Goal: Information Seeking & Learning: Find specific fact

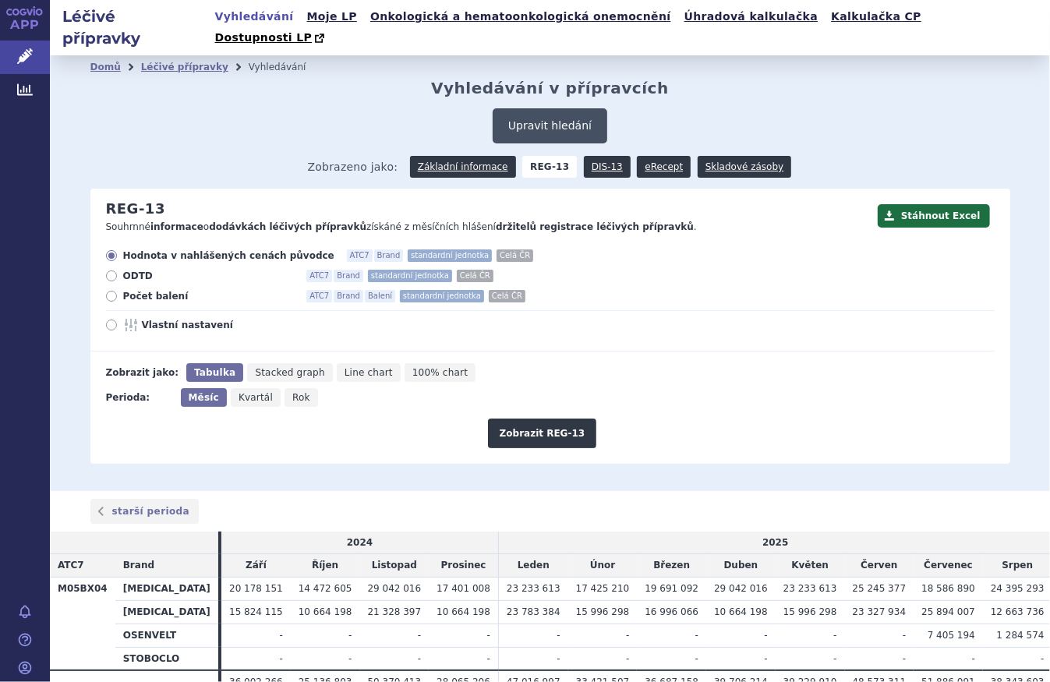
click at [538, 108] on button "Upravit hledání" at bounding box center [550, 125] width 115 height 35
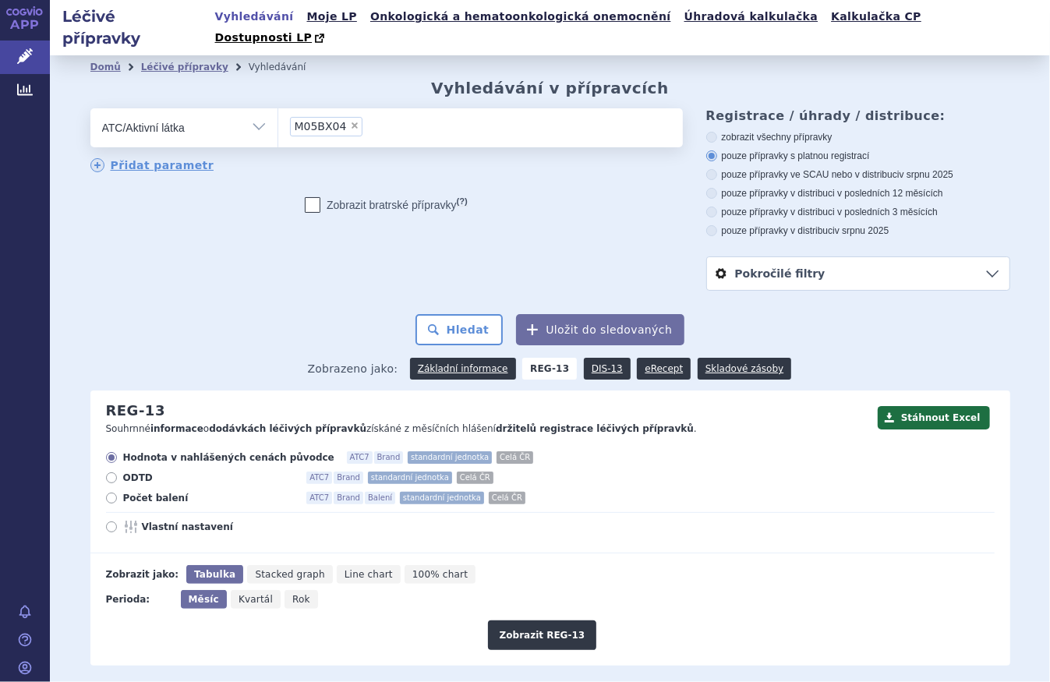
click at [350, 121] on span "×" at bounding box center [354, 125] width 9 height 9
click at [278, 108] on select "M05BX04" at bounding box center [278, 127] width 1 height 39
select select
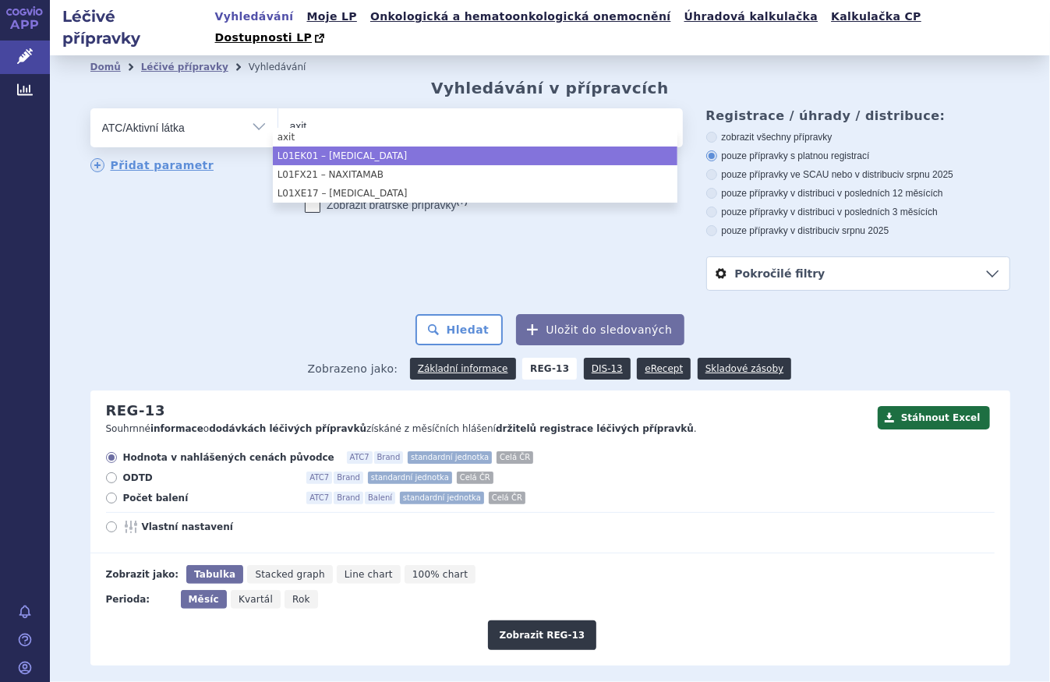
type input "axit"
select select "L01EK01"
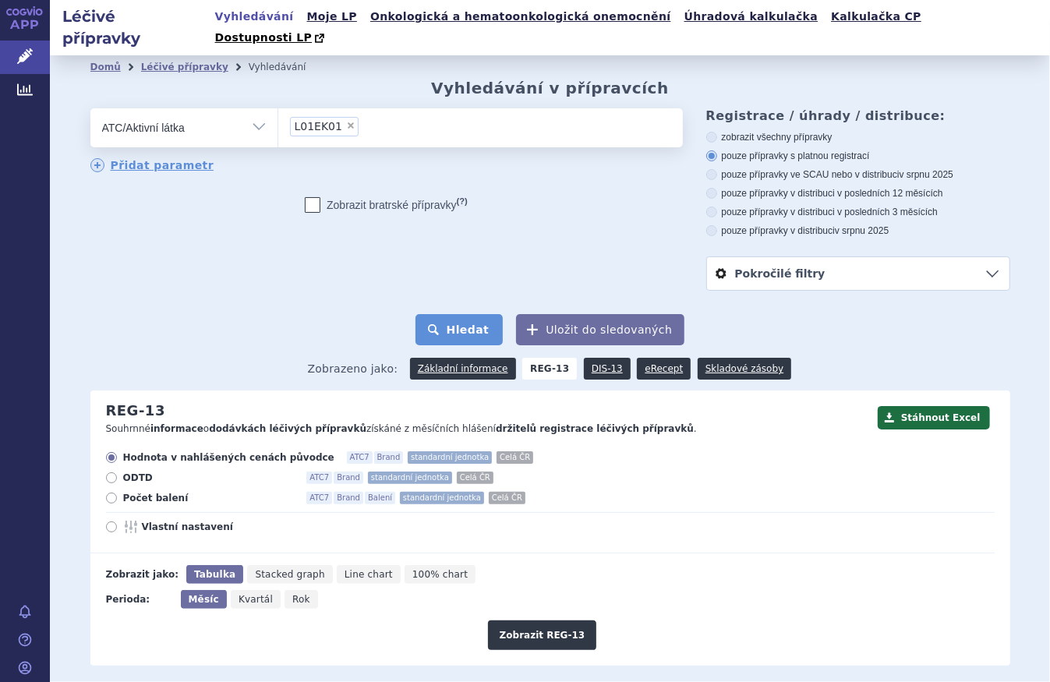
click at [483, 314] on button "Hledat" at bounding box center [460, 329] width 88 height 31
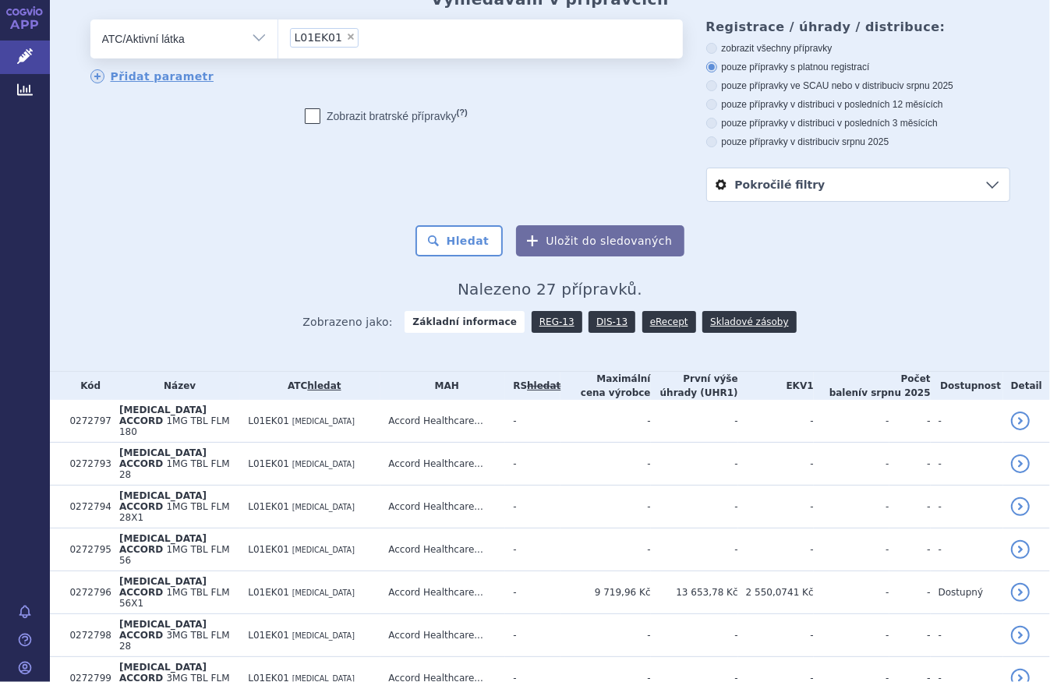
scroll to position [283, 0]
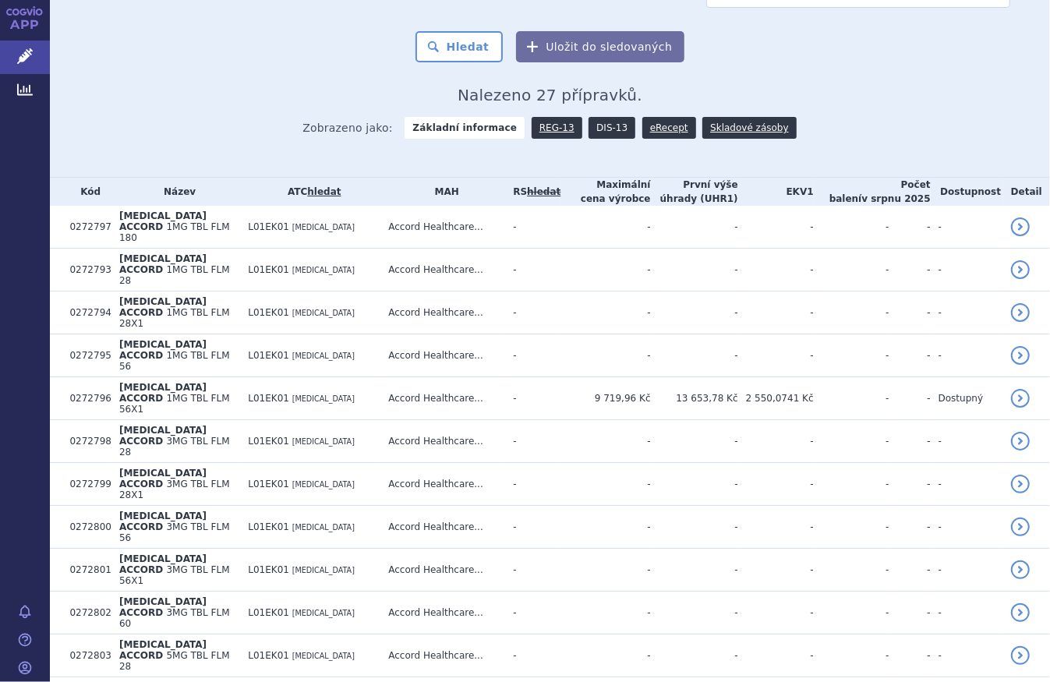
click at [596, 117] on link "DIS-13" at bounding box center [612, 128] width 47 height 22
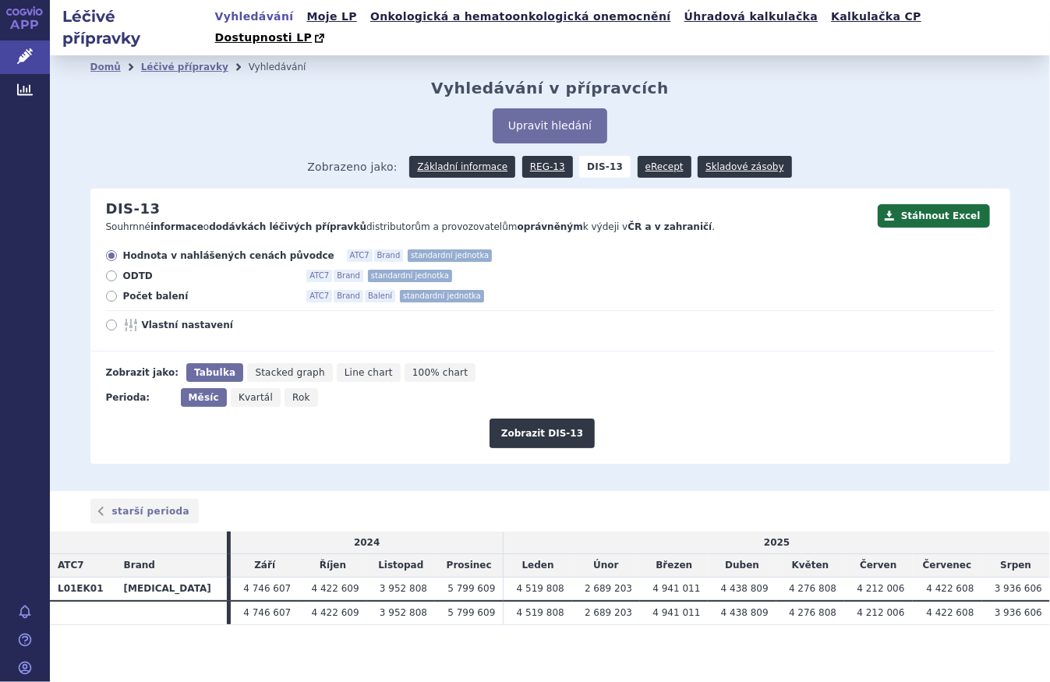
drag, startPoint x: 149, startPoint y: 274, endPoint x: 157, endPoint y: 277, distance: 8.4
click at [149, 290] on span "Počet balení" at bounding box center [209, 296] width 172 height 12
click at [118, 293] on input "Počet balení ATC7 Brand Balení standardní jednotka" at bounding box center [113, 298] width 10 height 10
radio input "true"
click at [543, 407] on div "Zobrazit DIS-13" at bounding box center [542, 427] width 904 height 41
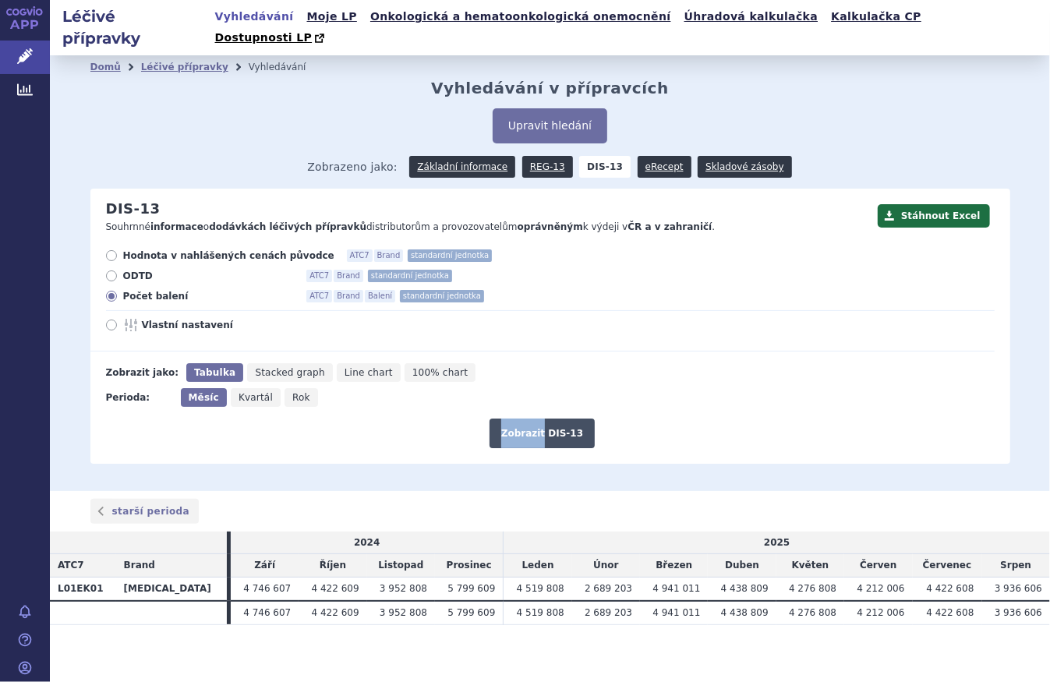
drag, startPoint x: 543, startPoint y: 398, endPoint x: 554, endPoint y: 409, distance: 15.4
click at [554, 419] on button "Zobrazit DIS-13" at bounding box center [542, 434] width 105 height 30
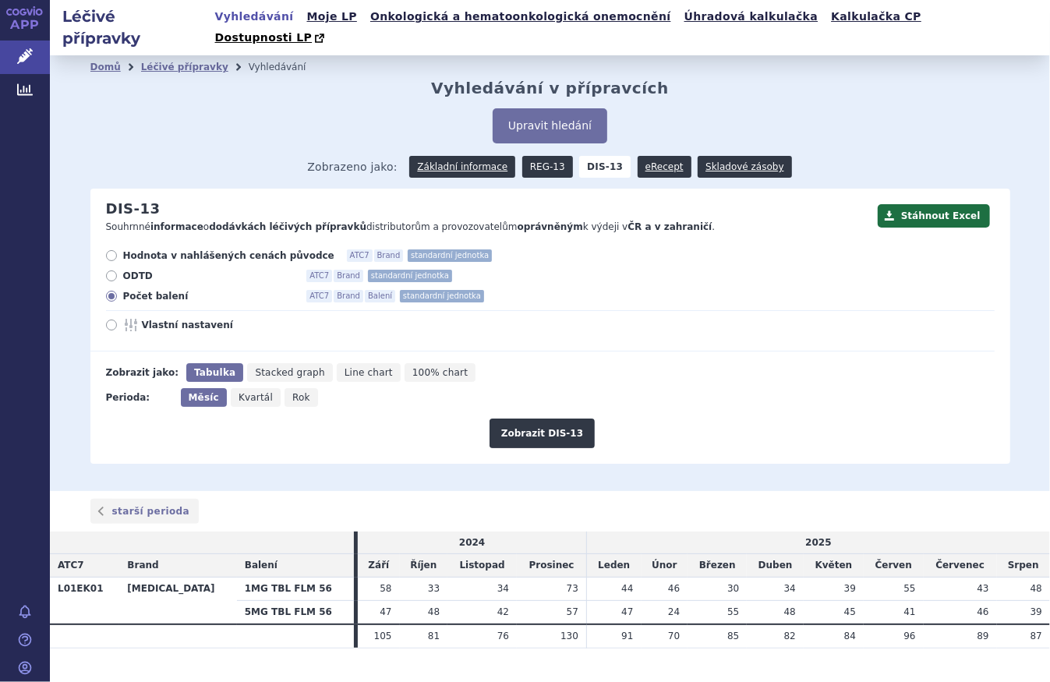
click at [541, 156] on link "REG-13" at bounding box center [547, 167] width 51 height 22
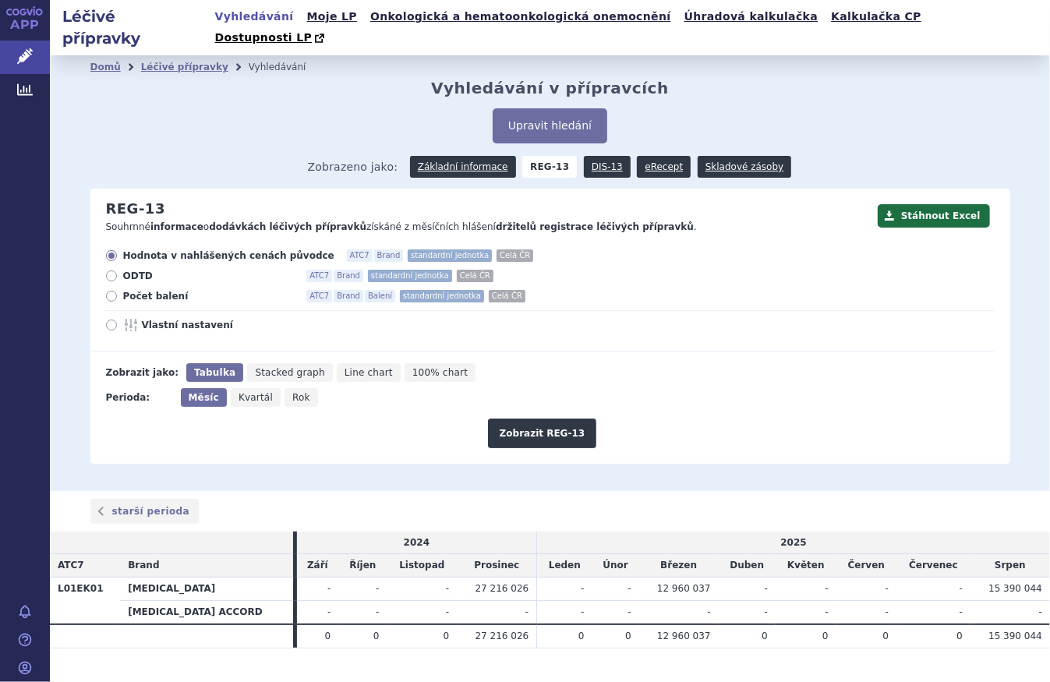
click at [146, 290] on span "Počet balení" at bounding box center [209, 296] width 172 height 12
click at [118, 293] on input "Počet balení ATC7 Brand Balení standardní jednotka Celá ČR" at bounding box center [113, 298] width 10 height 10
radio input "true"
click at [548, 419] on button "Zobrazit REG-13" at bounding box center [542, 434] width 109 height 30
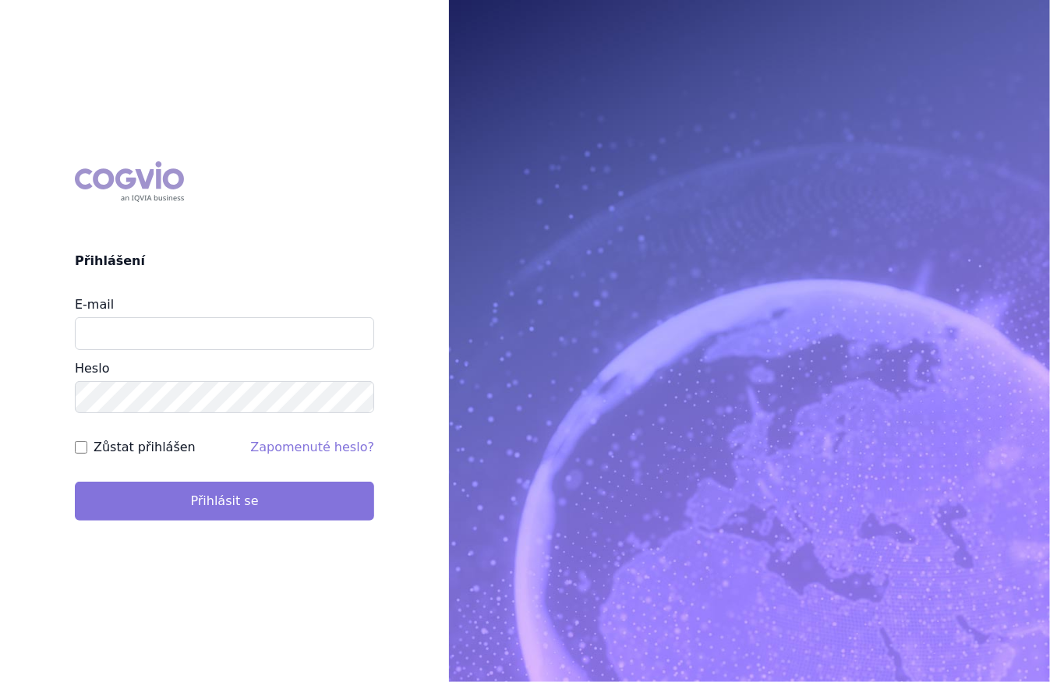
type input "marek_sebrle@accord-healthcare.com"
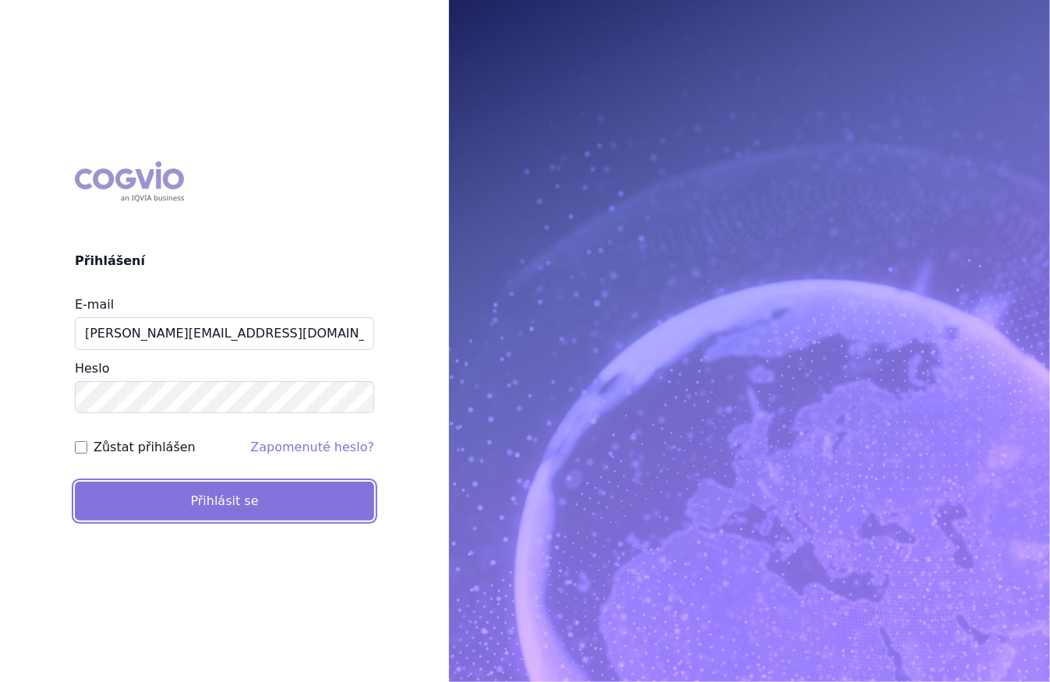
drag, startPoint x: 140, startPoint y: 496, endPoint x: 154, endPoint y: 487, distance: 16.4
click at [140, 496] on button "Přihlásit se" at bounding box center [224, 501] width 299 height 39
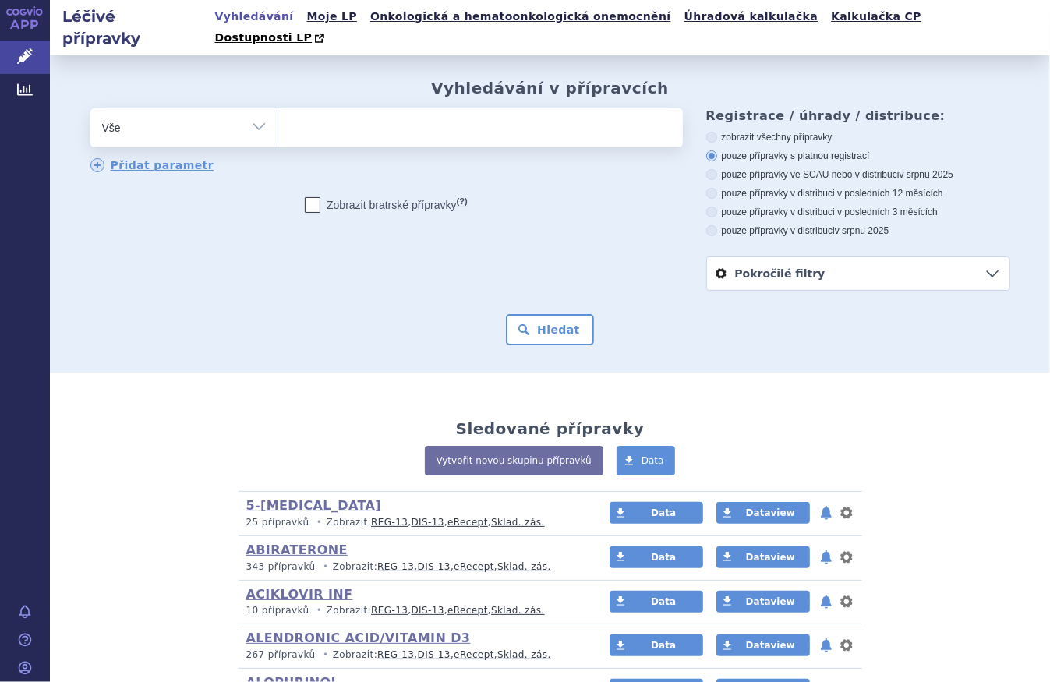
click at [252, 108] on select "Vše Přípravek/SUKL kód MAH VPOIS ATC/Aktivní látka Léková forma Síla" at bounding box center [183, 125] width 187 height 35
select select "filter-atc-group"
click at [90, 108] on select "Vše Přípravek/SUKL kód MAH VPOIS ATC/Aktivní látka Léková forma Síla" at bounding box center [183, 125] width 187 height 35
click at [302, 118] on ul at bounding box center [480, 124] width 405 height 33
click at [278, 118] on select at bounding box center [278, 127] width 1 height 39
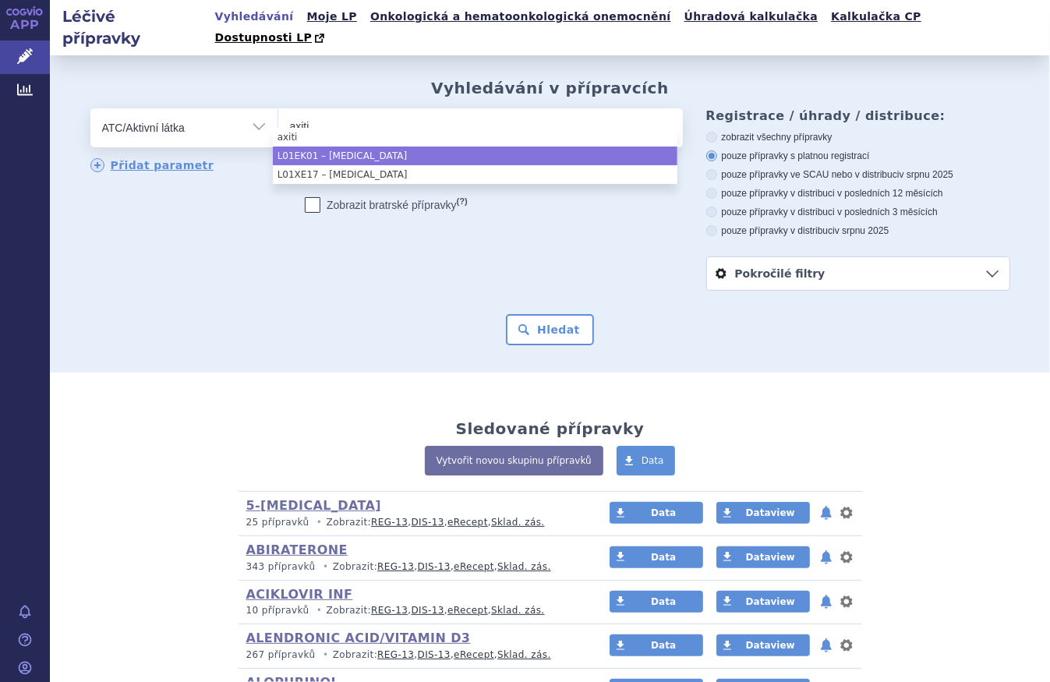
type input "axiti"
select select "L01EK01"
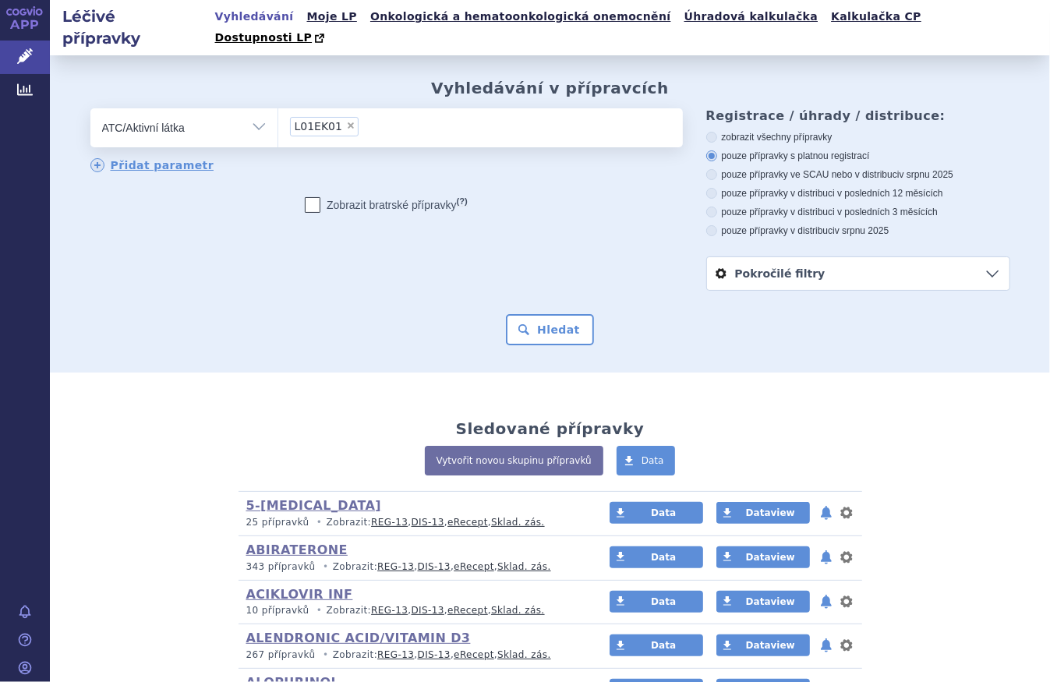
click at [499, 446] on link "Vytvořit novou skupinu přípravků" at bounding box center [514, 461] width 179 height 30
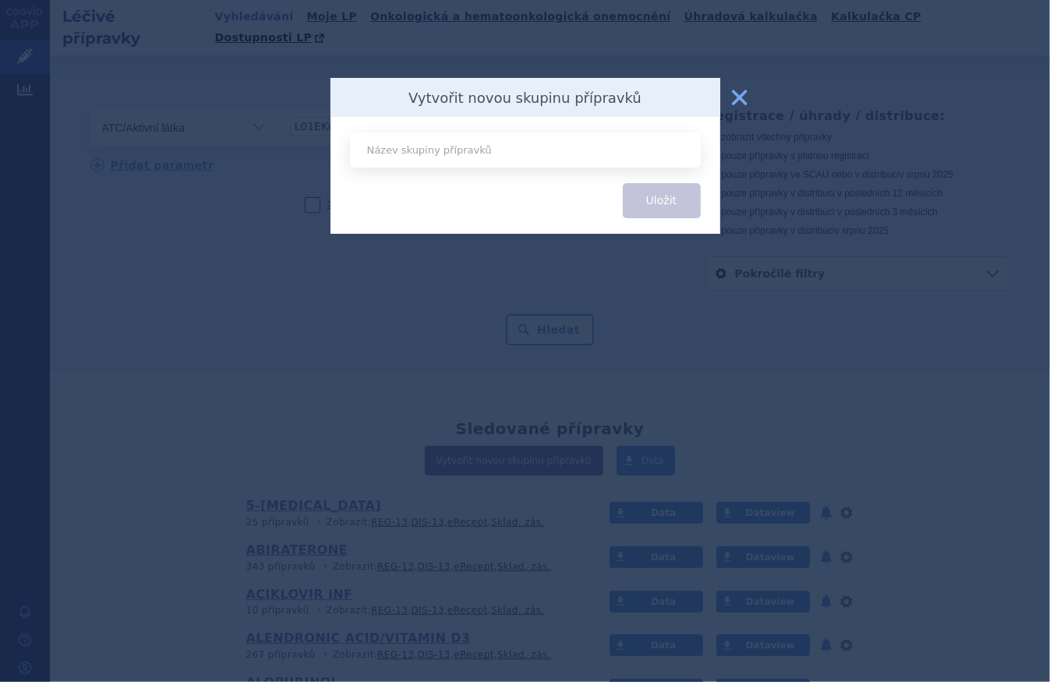
click at [752, 94] on button "zavřít" at bounding box center [739, 97] width 31 height 31
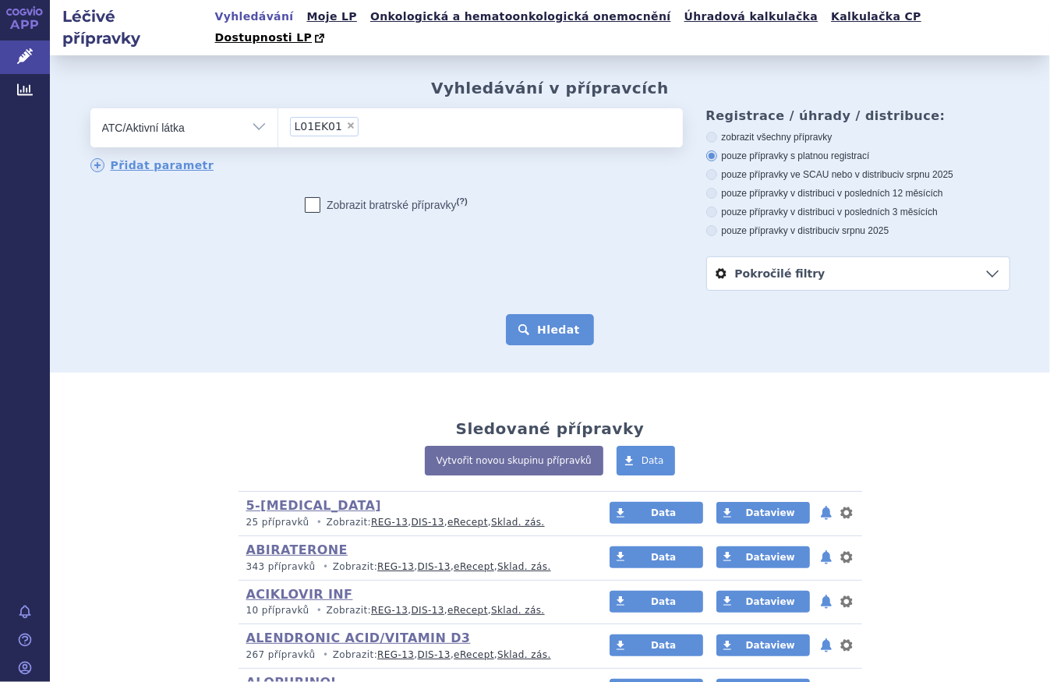
click at [546, 314] on button "Hledat" at bounding box center [550, 329] width 88 height 31
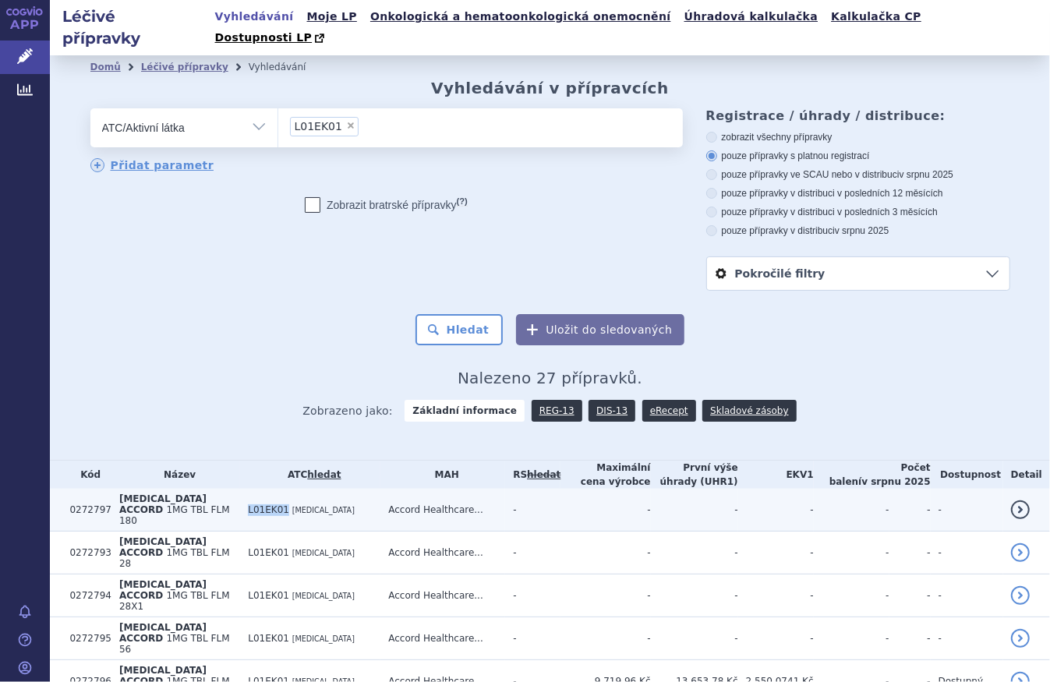
drag, startPoint x: 250, startPoint y: 479, endPoint x: 282, endPoint y: 483, distance: 32.1
click at [282, 504] on span "L01EK01" at bounding box center [268, 509] width 41 height 11
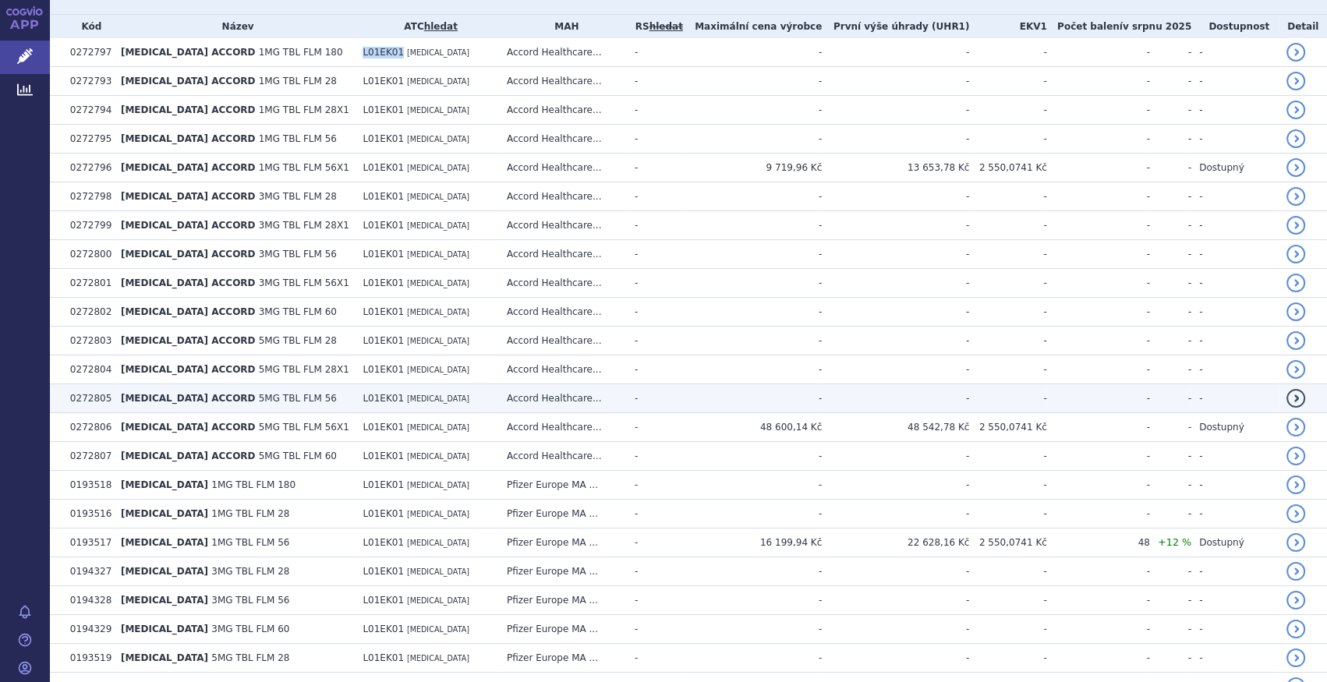
scroll to position [496, 0]
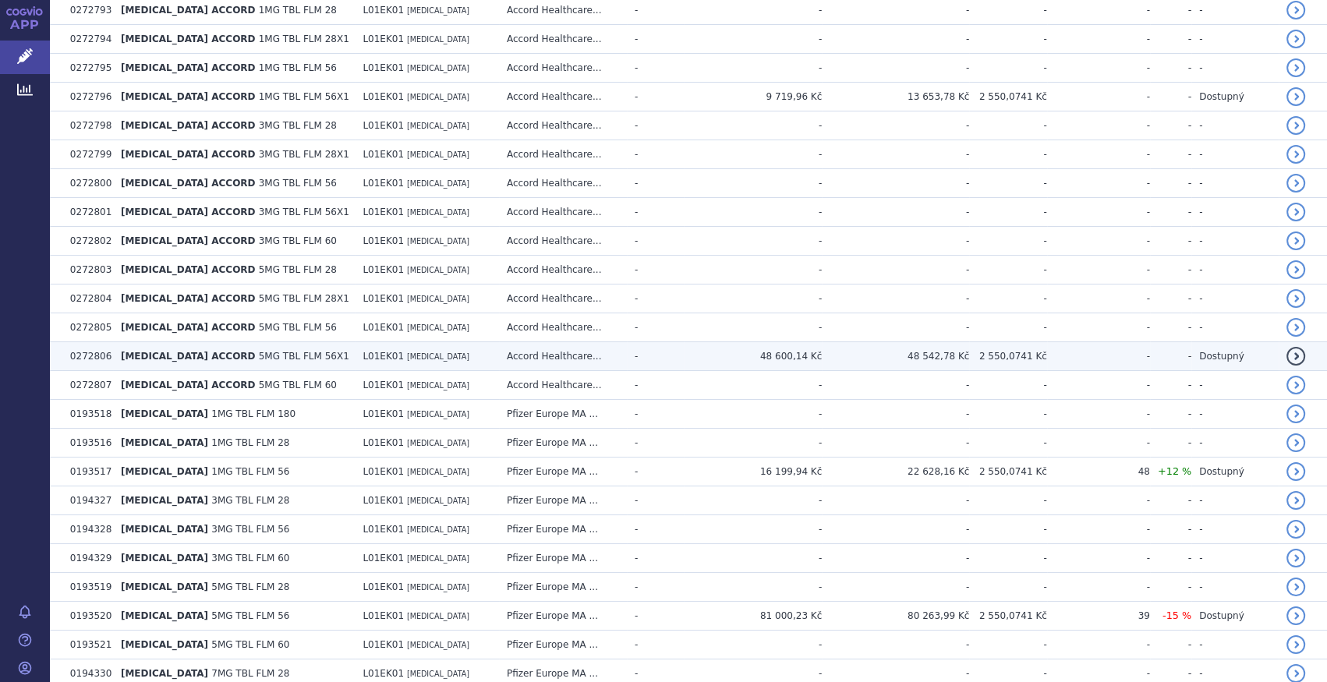
click at [797, 358] on td "48 600,14 Kč" at bounding box center [753, 356] width 139 height 29
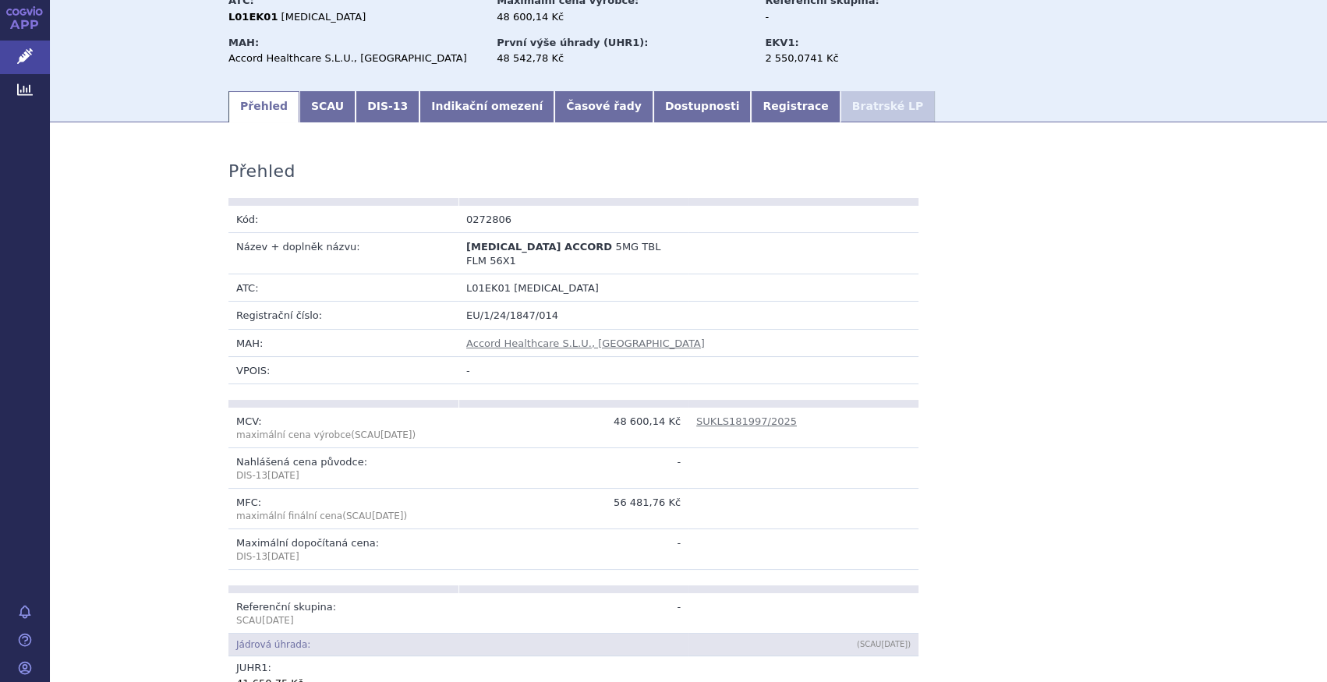
scroll to position [212, 0]
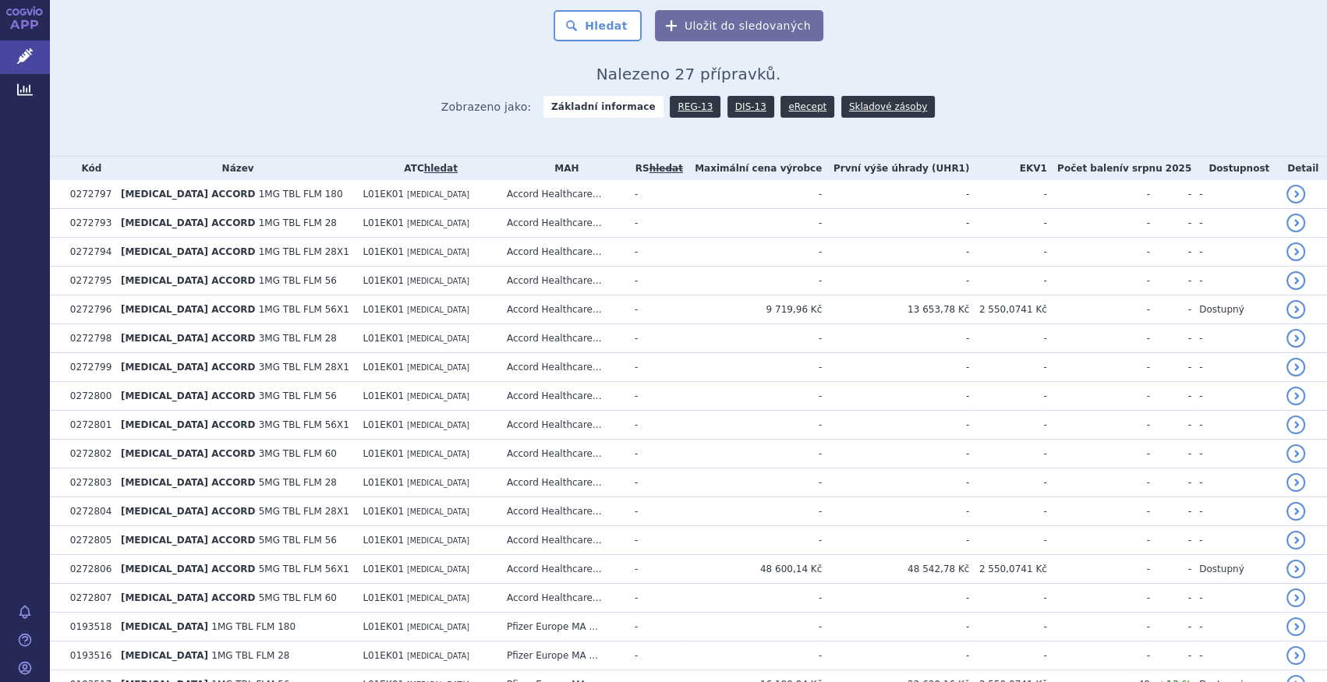
scroll to position [496, 0]
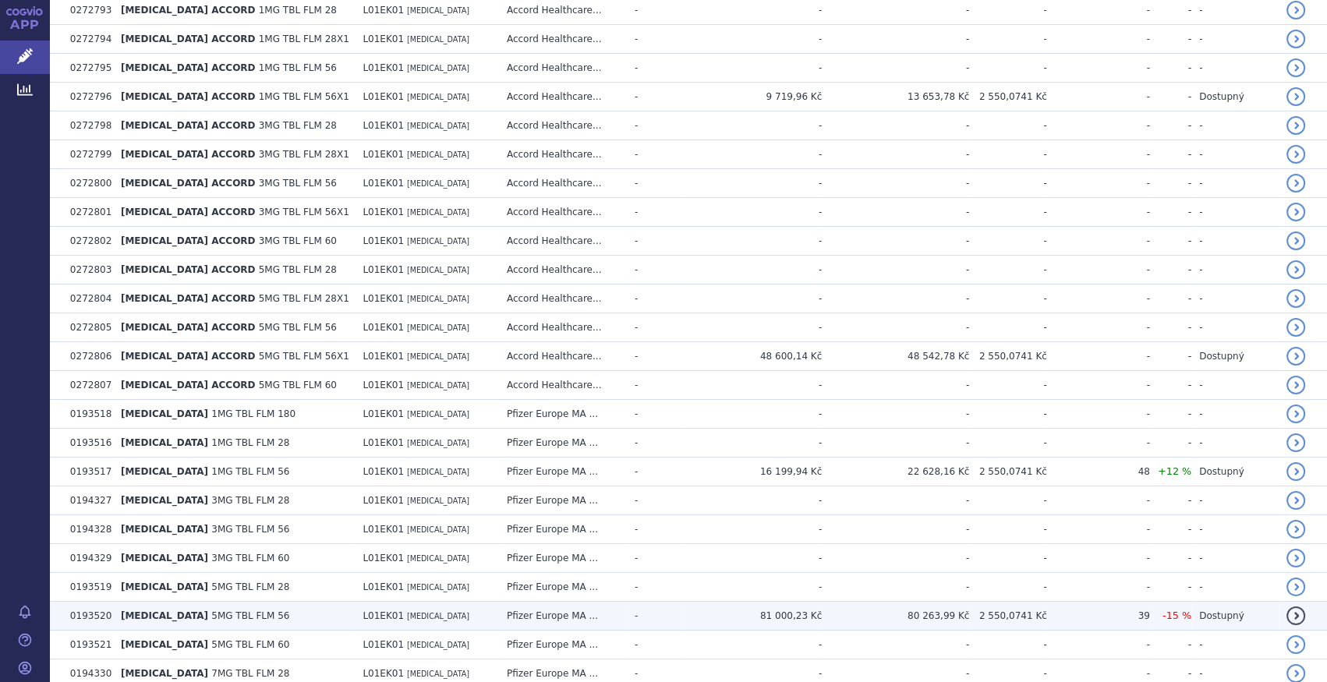
click at [630, 616] on td "-" at bounding box center [655, 616] width 57 height 29
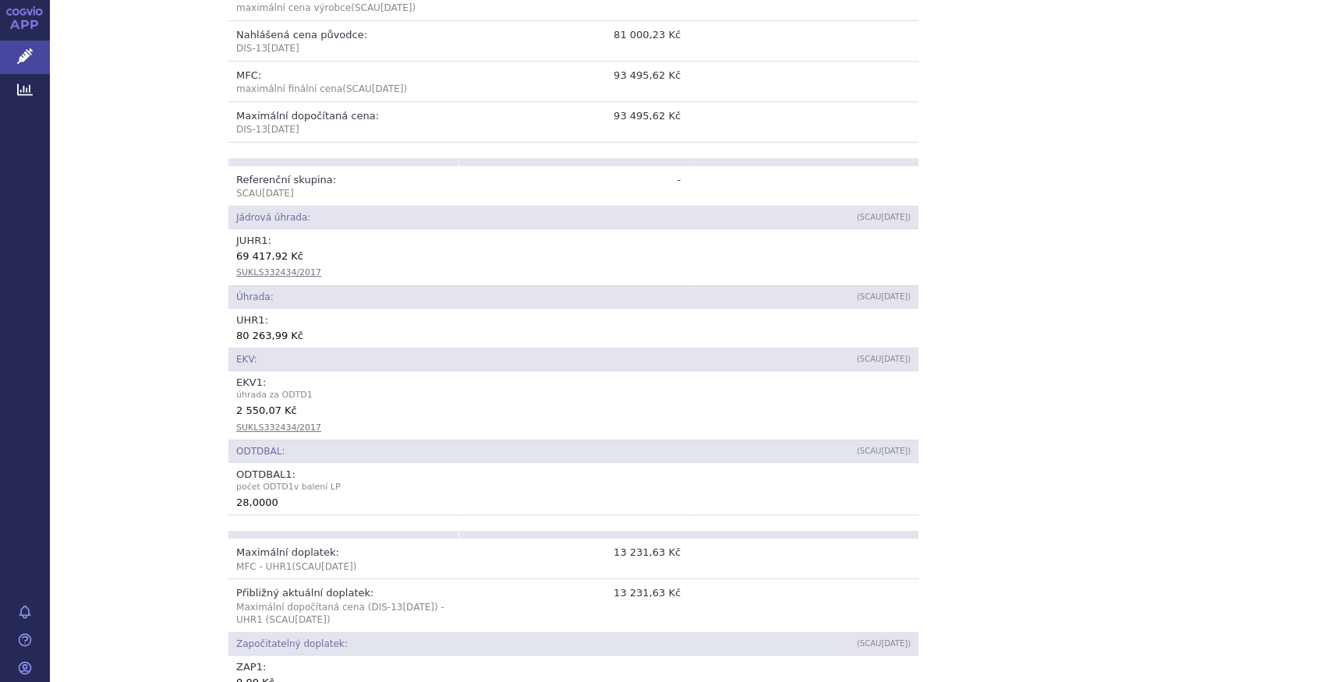
scroll to position [567, 0]
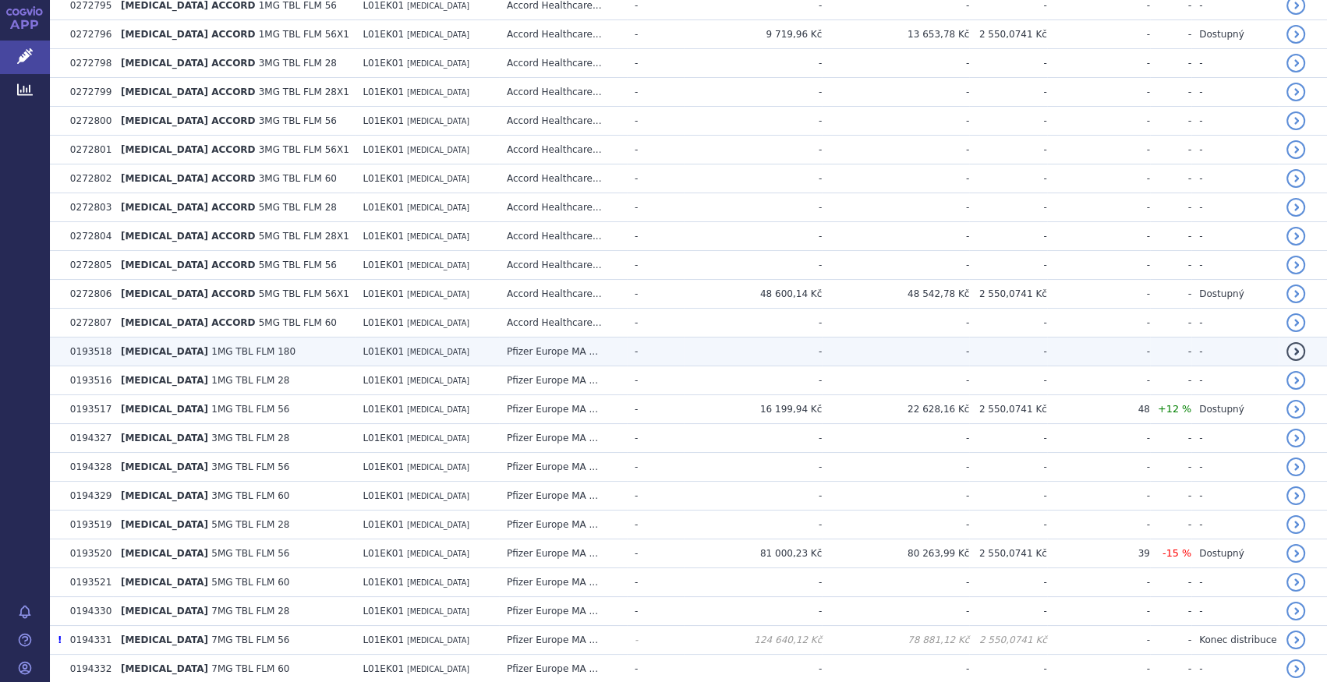
scroll to position [621, 0]
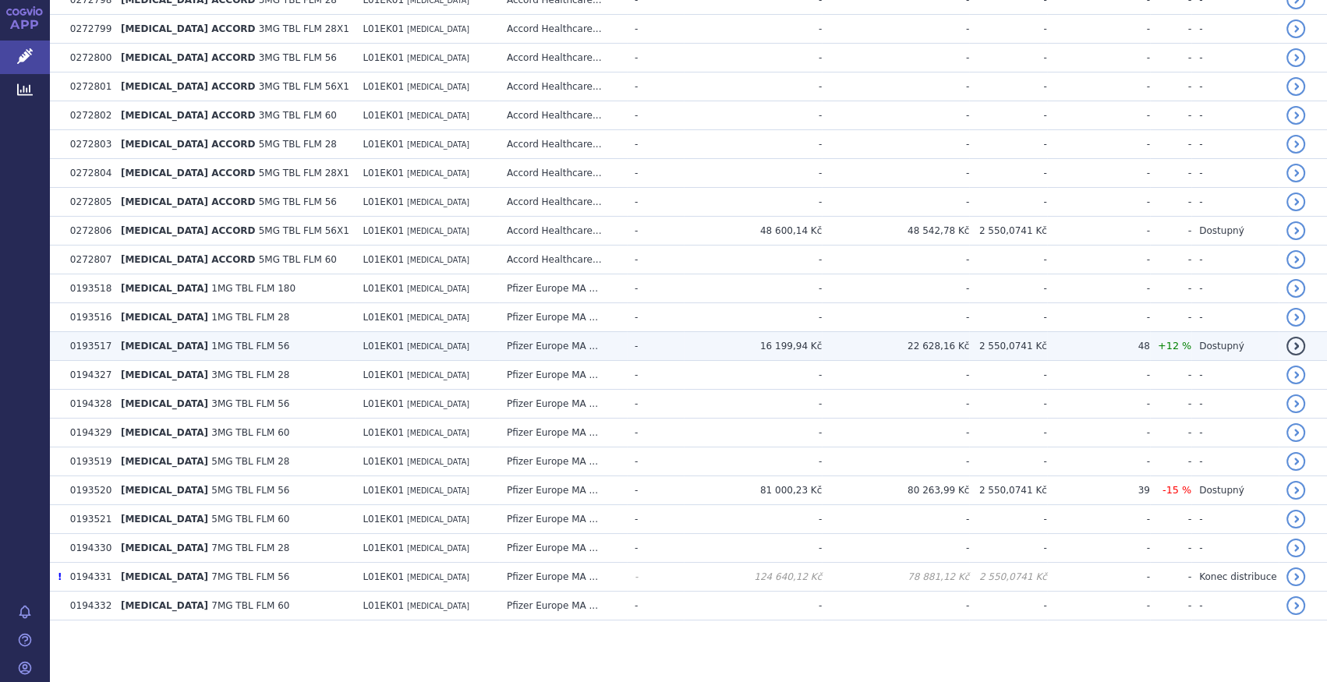
click at [419, 342] on td "L01EK01 AXITINIB" at bounding box center [427, 346] width 144 height 29
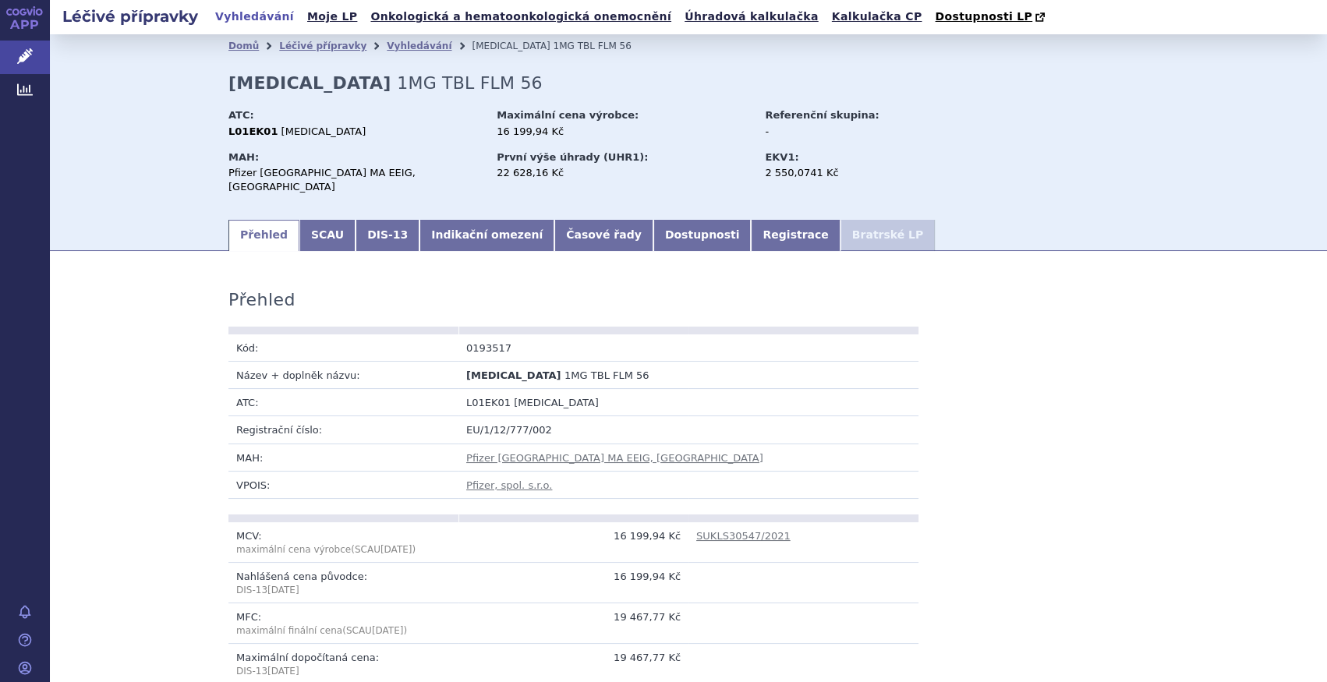
scroll to position [212, 0]
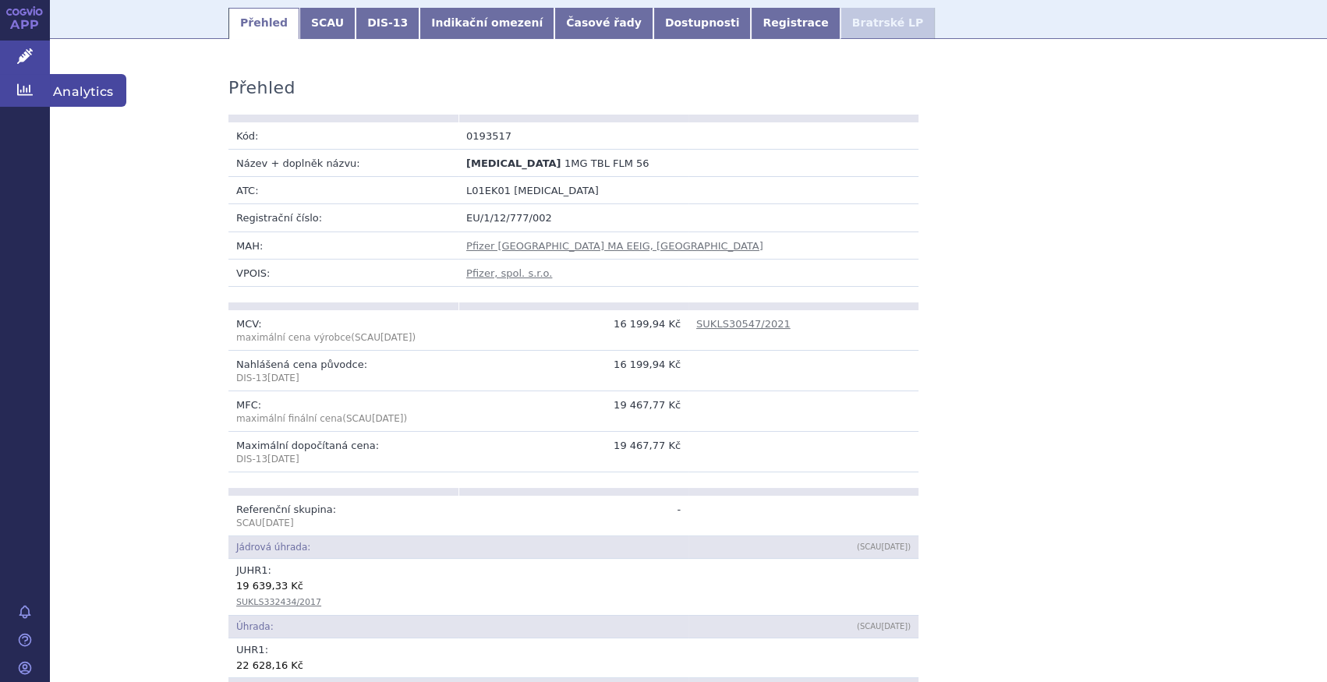
click at [41, 82] on link "Analytics" at bounding box center [25, 90] width 50 height 33
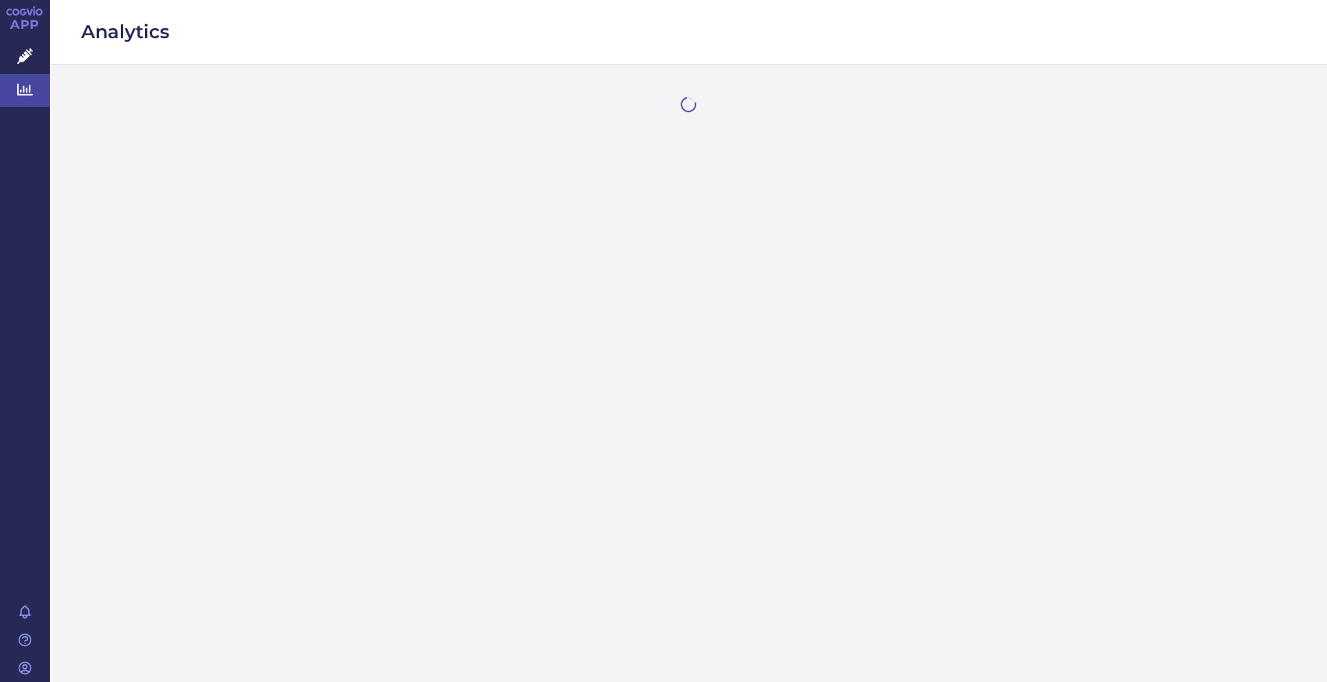
click at [41, 55] on link "Léčivé přípravky" at bounding box center [25, 57] width 50 height 33
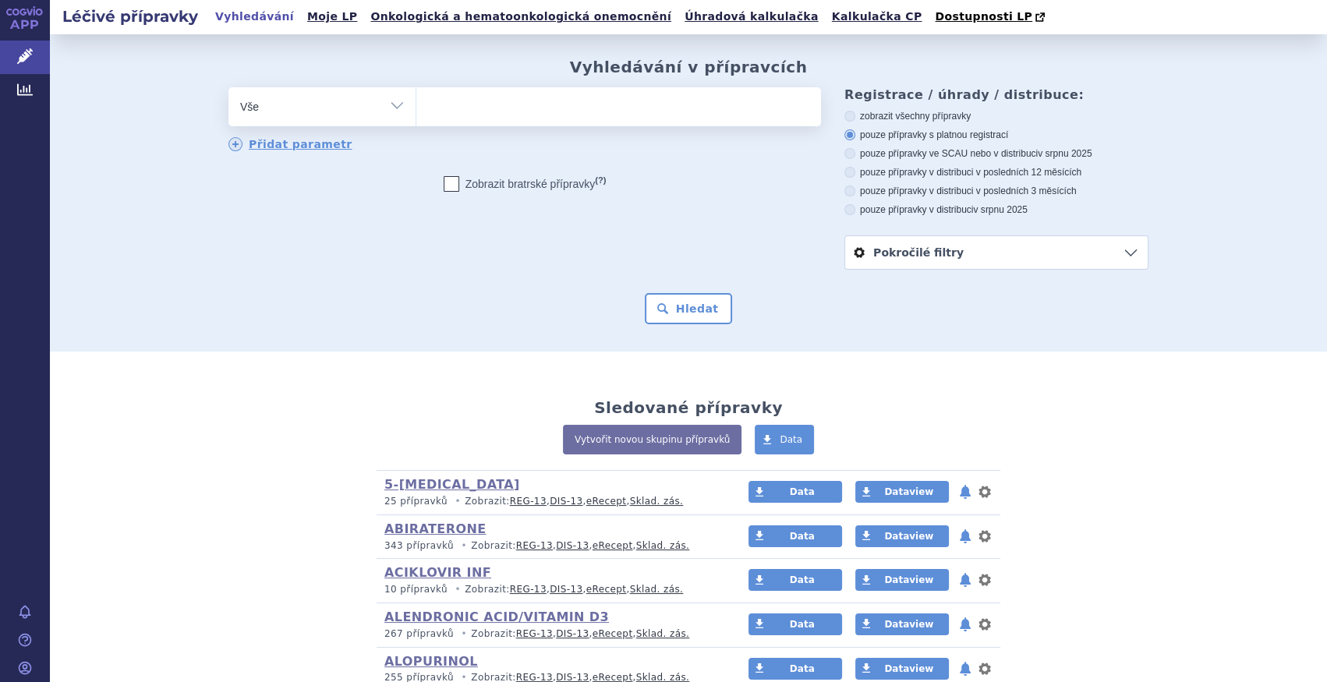
click at [376, 106] on select "Vše Přípravek/SUKL kód MAH VPOIS ATC/Aktivní látka Léková forma Síla" at bounding box center [321, 104] width 187 height 35
select select "filter-atc-group"
click at [228, 88] on select "Vše Přípravek/SUKL kód MAH VPOIS ATC/Aktivní látka Léková forma Síla" at bounding box center [321, 104] width 187 height 35
click at [506, 111] on ul at bounding box center [618, 103] width 405 height 33
click at [416, 111] on select at bounding box center [416, 106] width 1 height 39
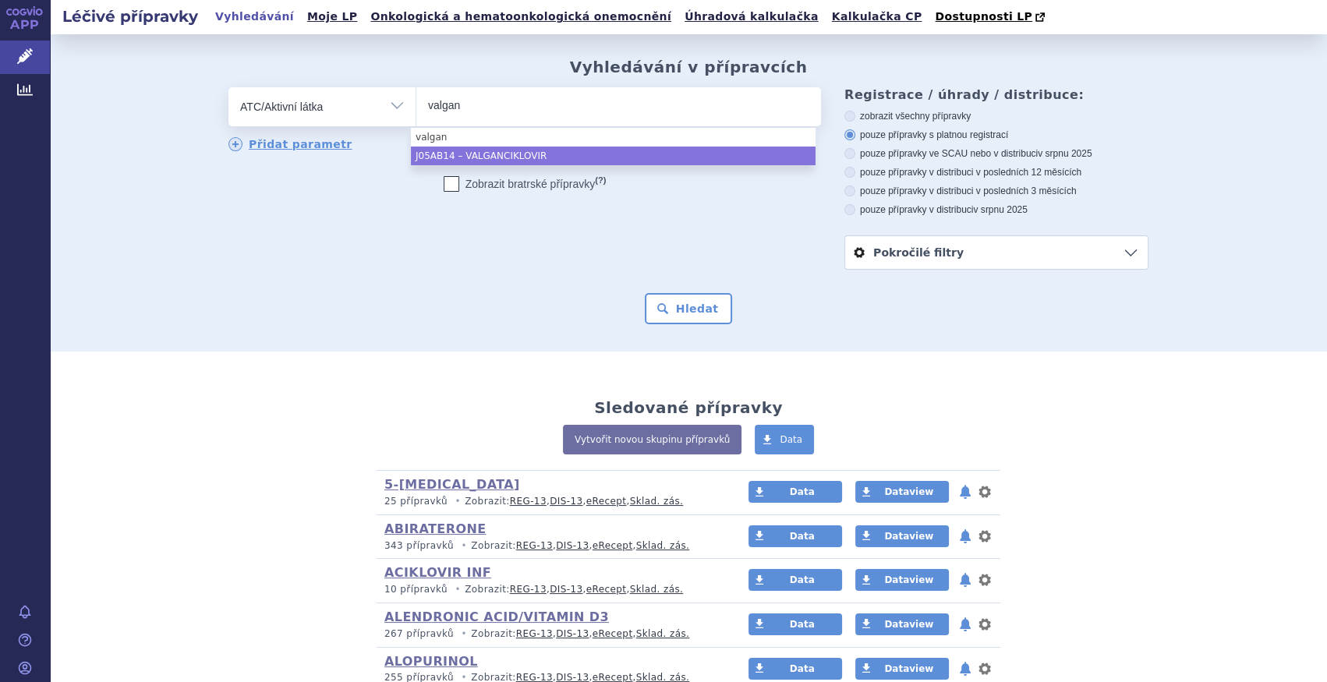
type input "valgan"
select select "J05AB14"
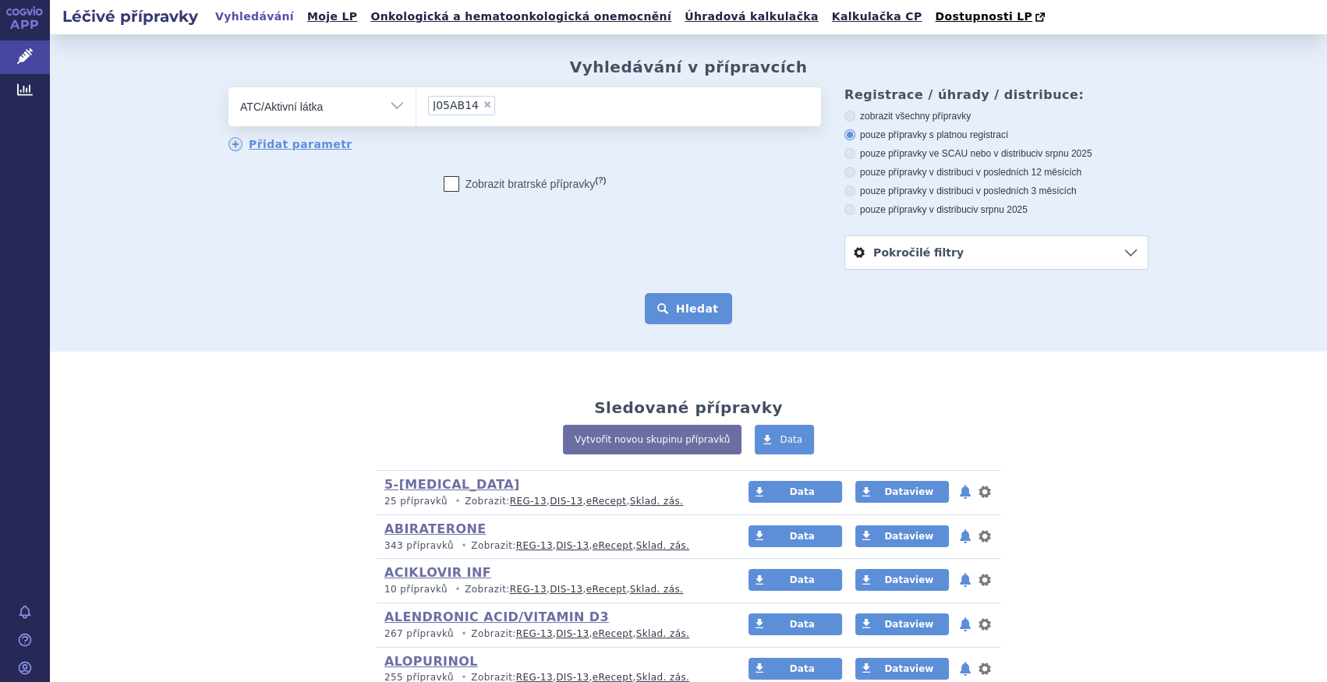
click at [672, 317] on button "Hledat" at bounding box center [689, 308] width 88 height 31
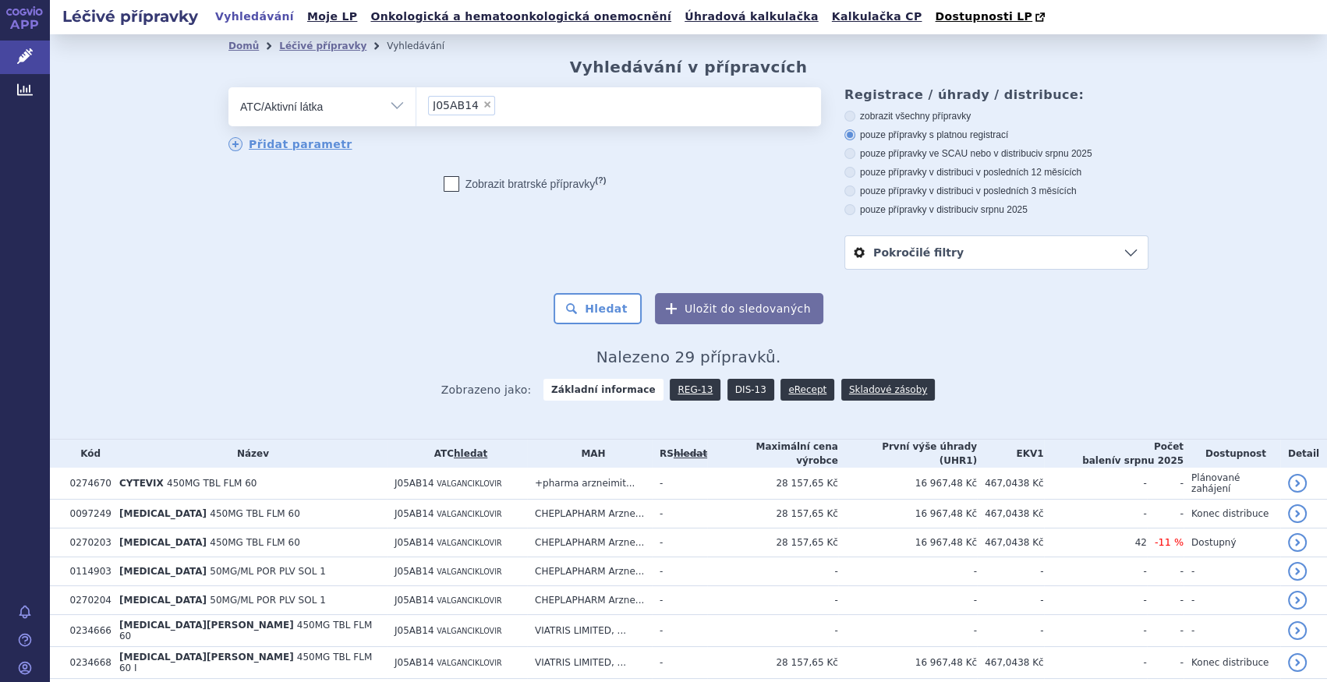
click at [727, 393] on link "DIS-13" at bounding box center [750, 390] width 47 height 22
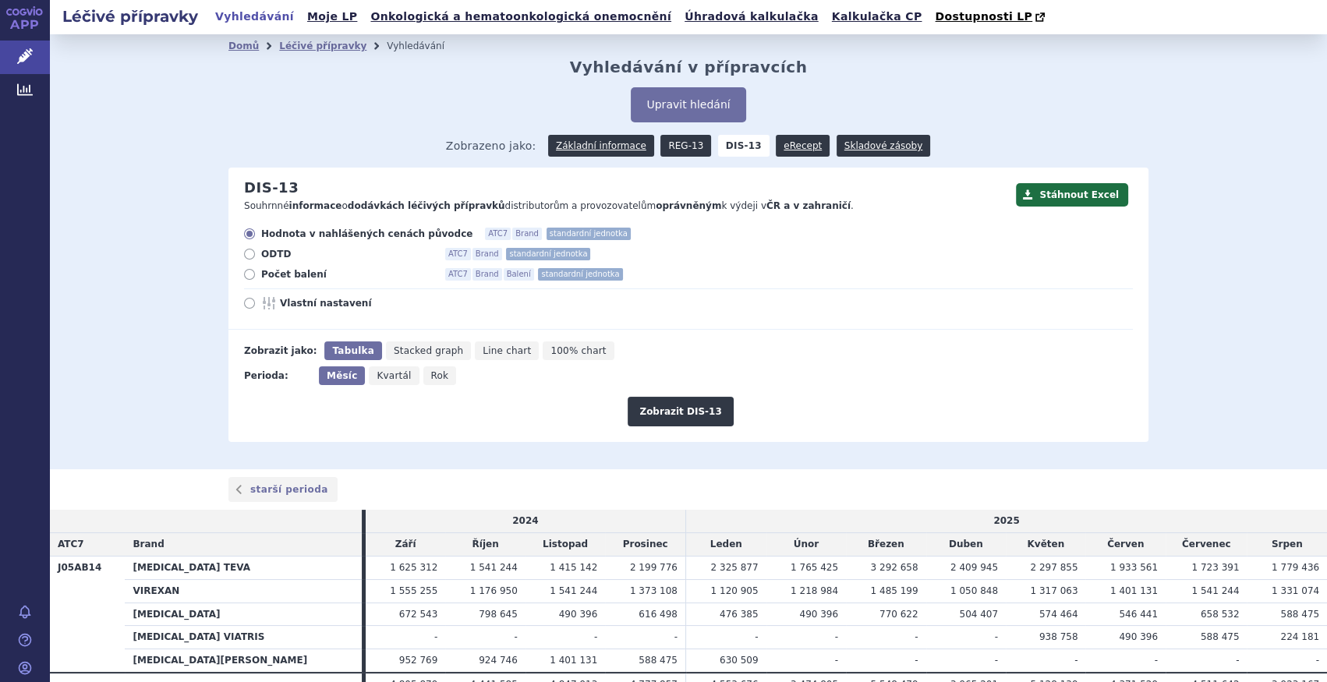
click at [683, 147] on link "REG-13" at bounding box center [685, 146] width 51 height 22
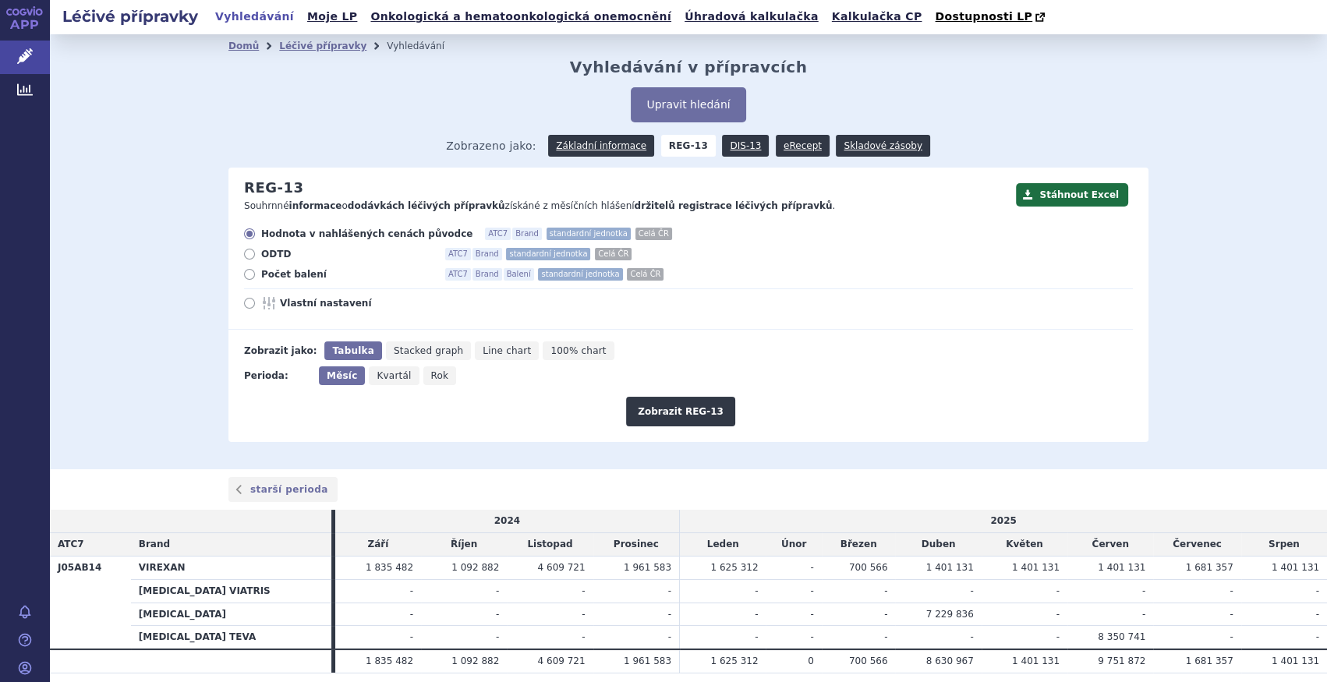
click at [302, 281] on span "Počet balení" at bounding box center [347, 274] width 172 height 12
click at [256, 281] on input "Počet balení ATC7 Brand Balení standardní jednotka Celá ČR" at bounding box center [251, 276] width 10 height 10
radio input "true"
click at [706, 405] on button "Zobrazit REG-13" at bounding box center [680, 412] width 109 height 30
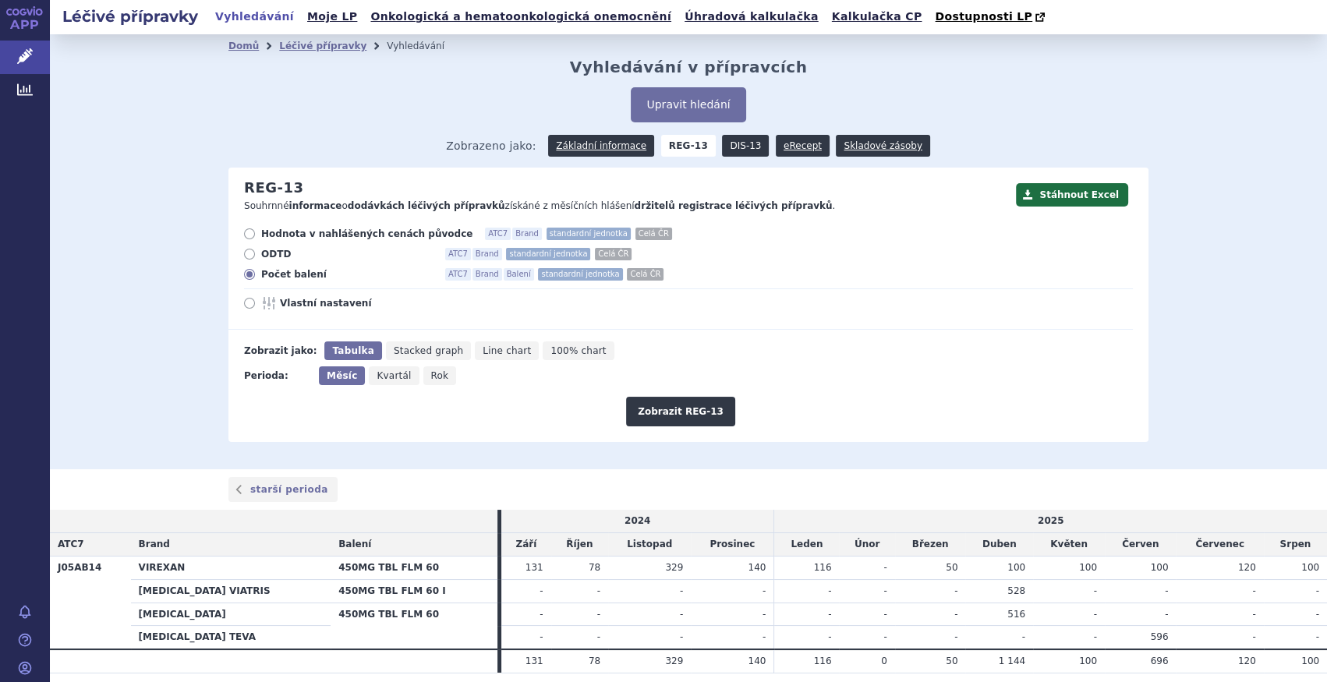
click at [734, 136] on link "DIS-13" at bounding box center [745, 146] width 47 height 22
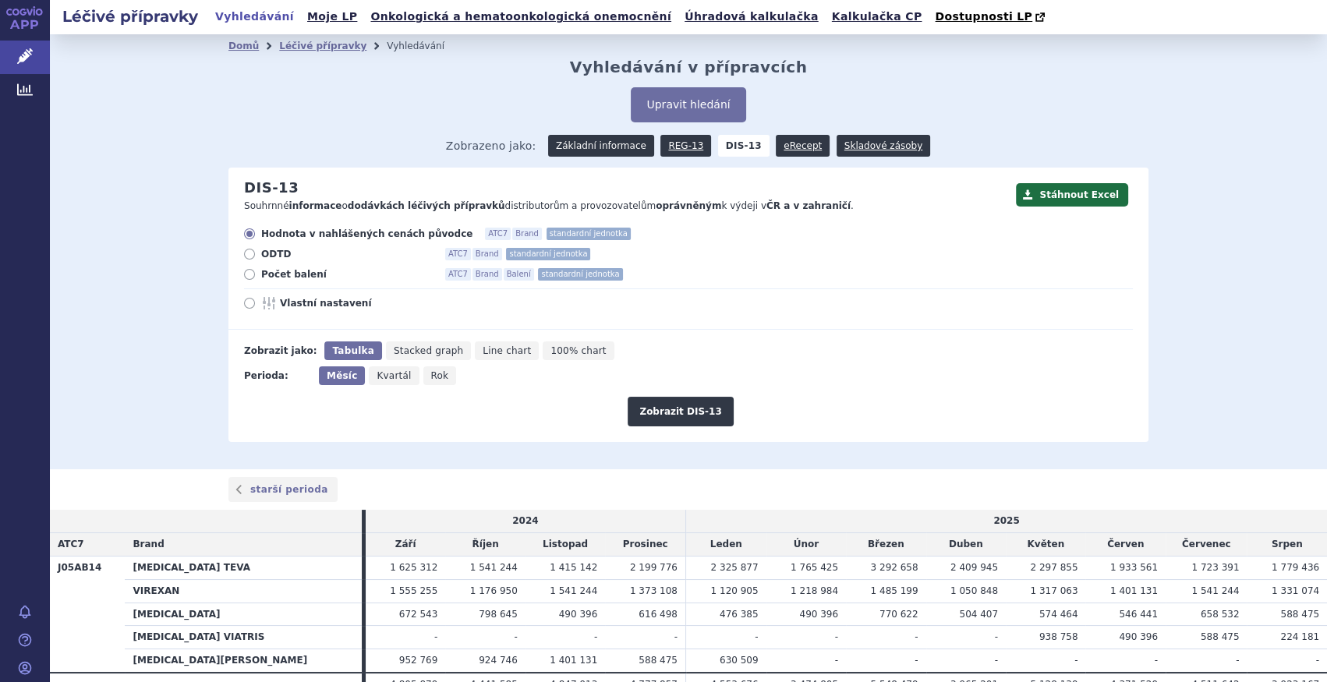
click at [593, 146] on link "Základní informace" at bounding box center [601, 146] width 106 height 22
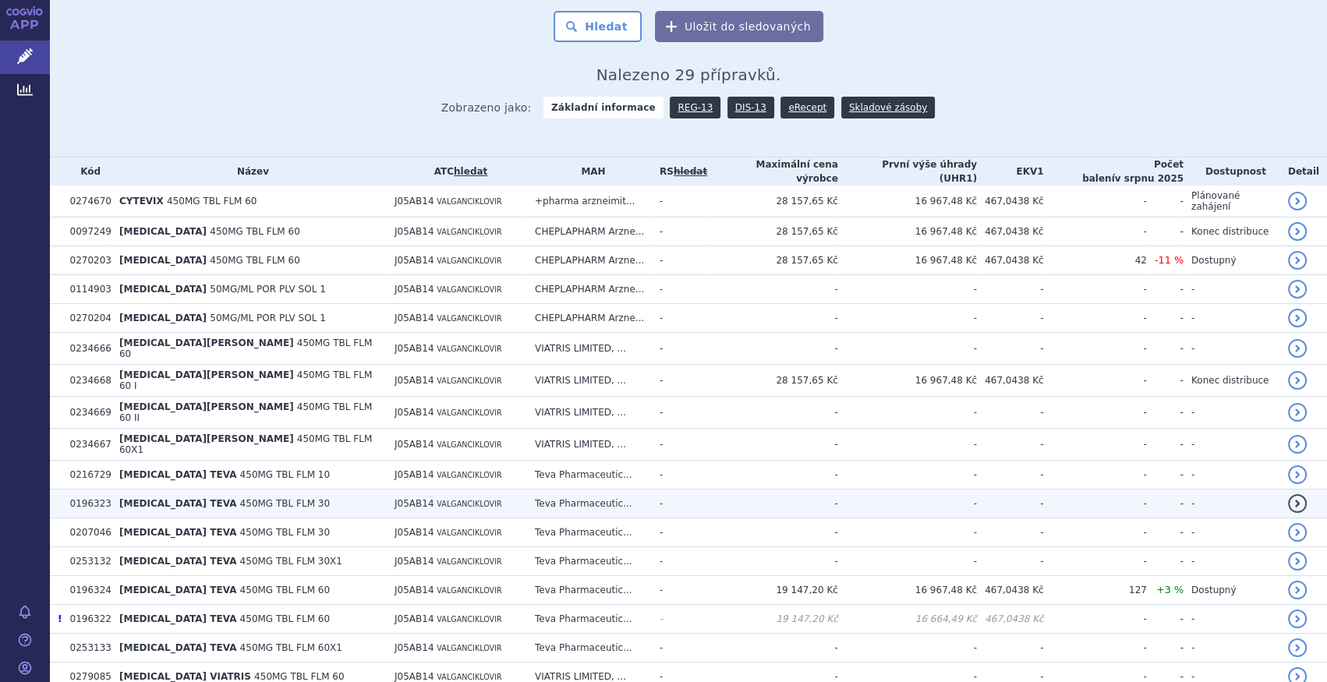
scroll to position [283, 0]
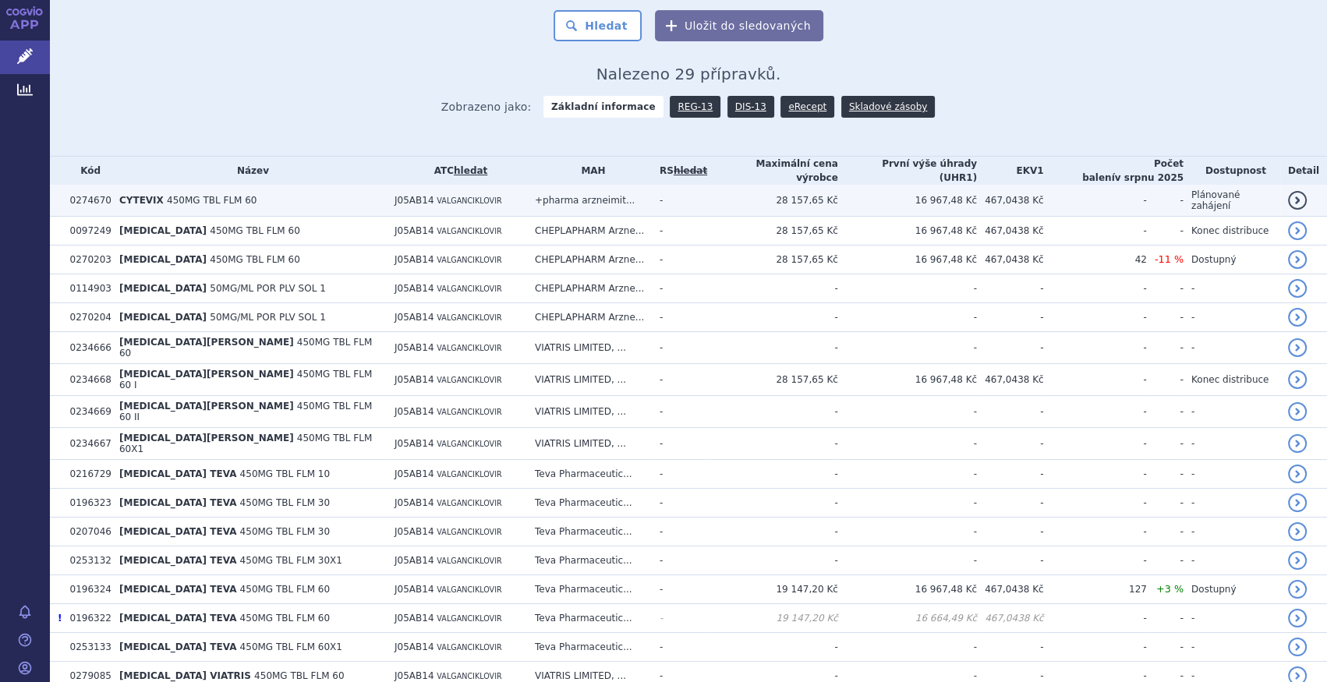
click at [571, 189] on td "+pharma arzneimit..." at bounding box center [589, 201] width 125 height 32
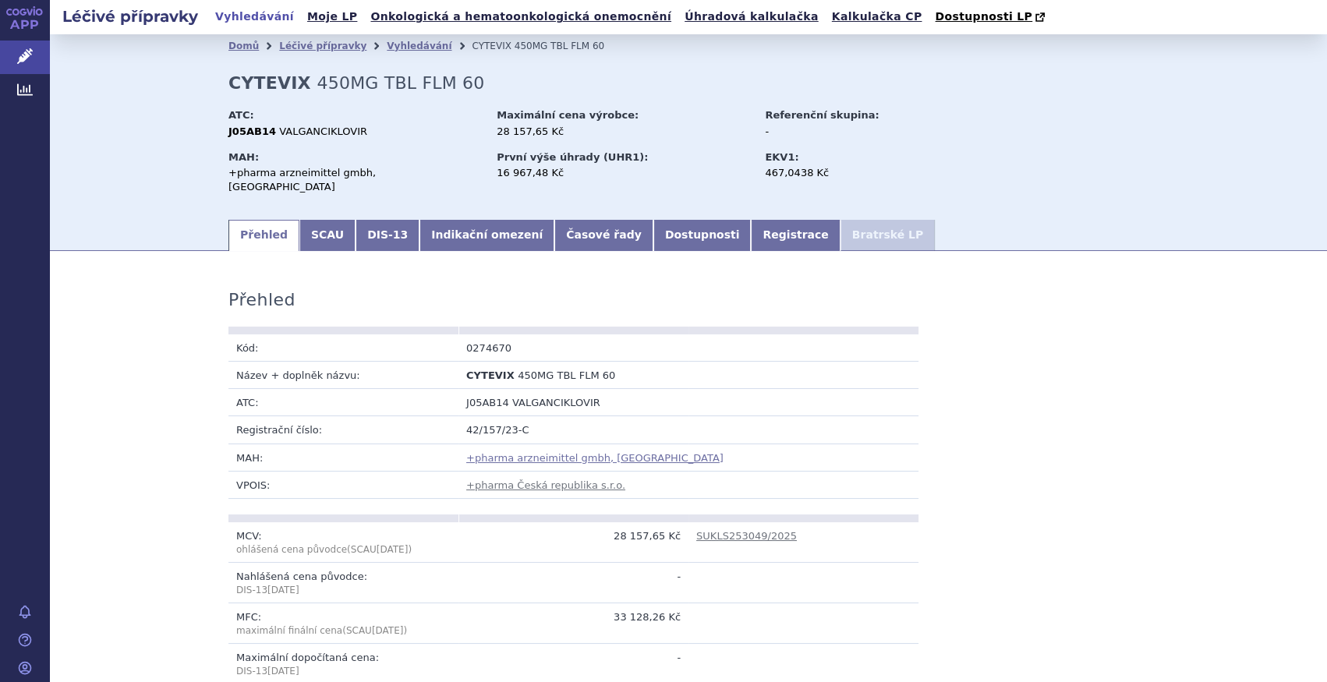
click at [530, 452] on link "+pharma arzneimittel gmbh, Graz" at bounding box center [594, 458] width 257 height 12
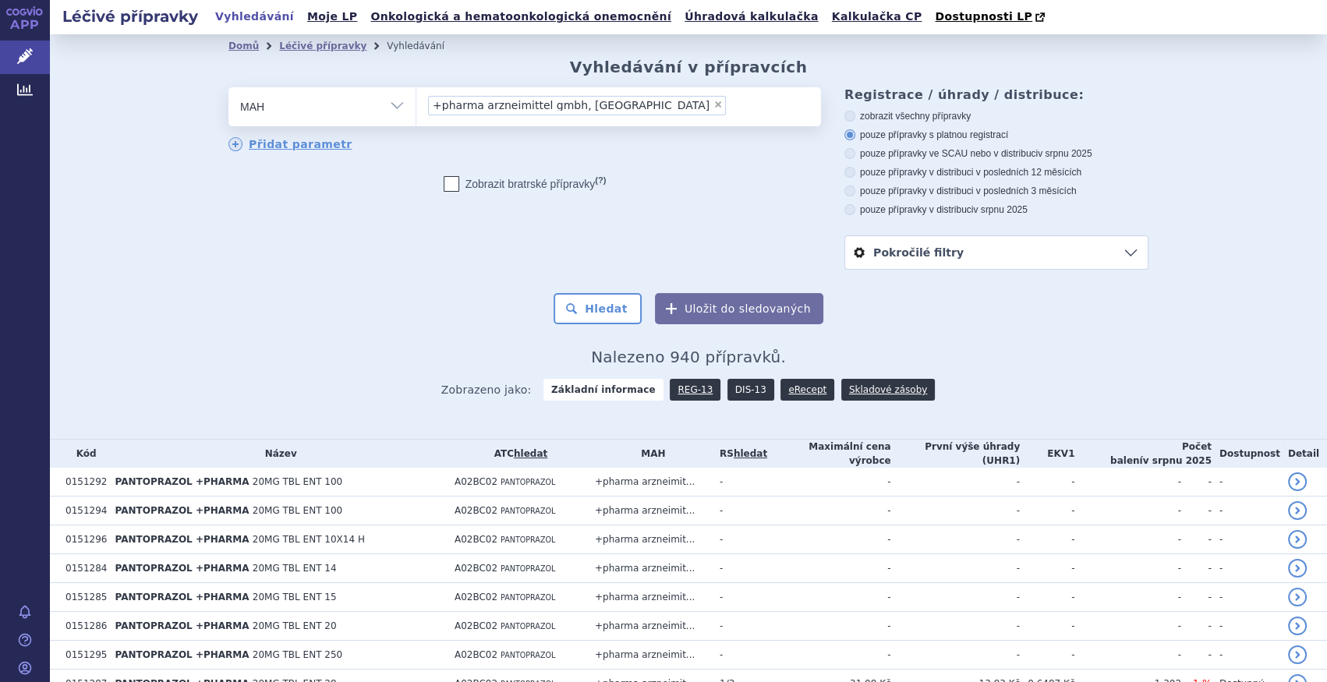
click at [741, 394] on link "DIS-13" at bounding box center [750, 390] width 47 height 22
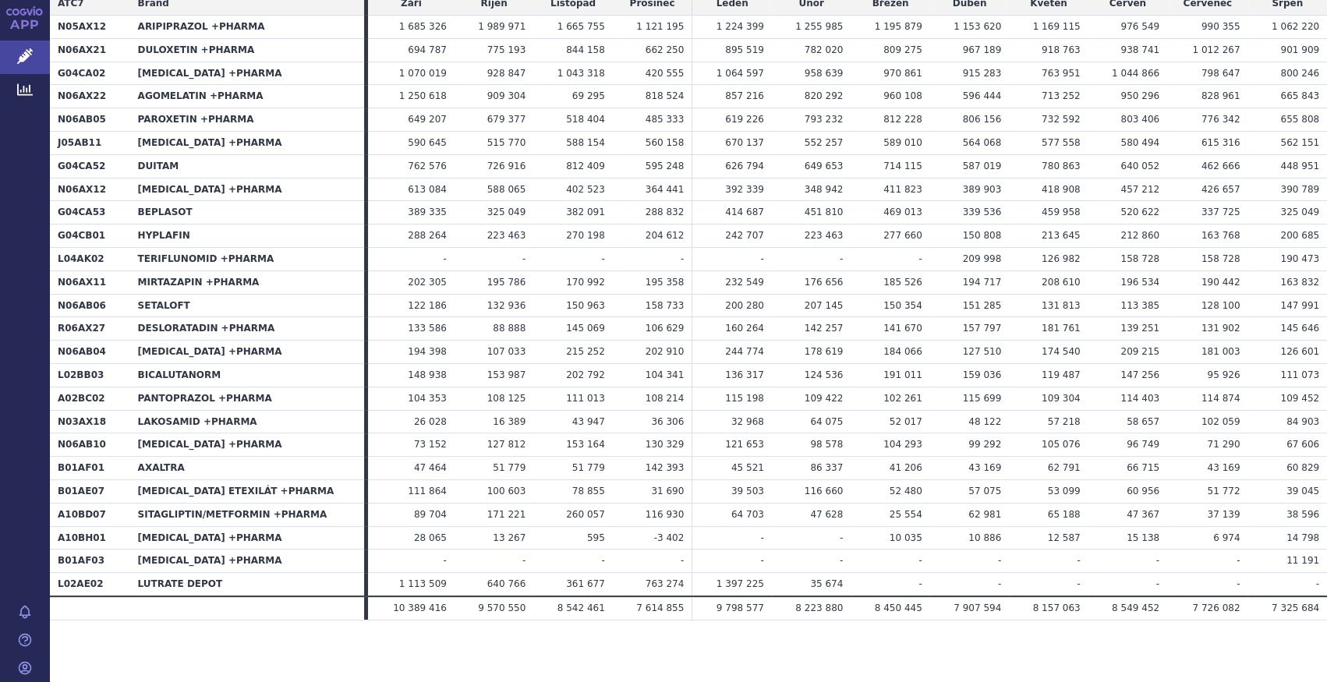
scroll to position [187, 0]
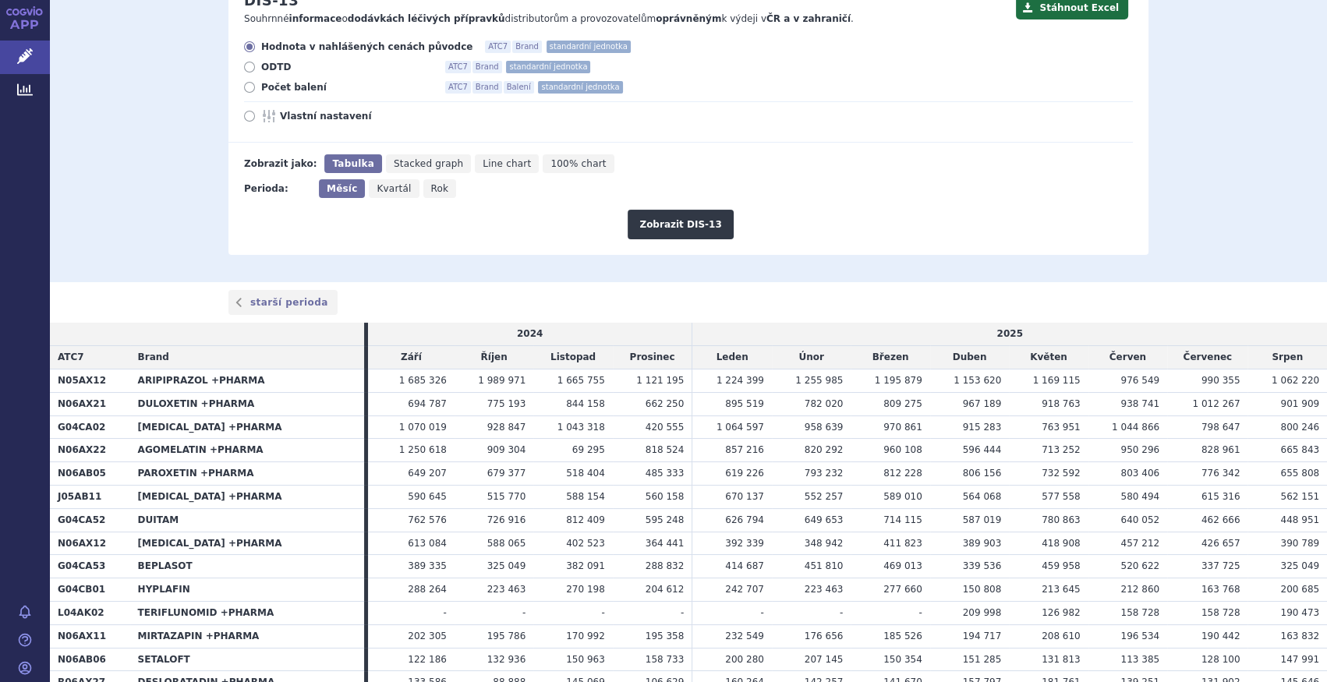
click at [288, 85] on span "Počet balení" at bounding box center [347, 87] width 172 height 12
click at [256, 85] on input "Počet balení ATC7 Brand Balení standardní jednotka" at bounding box center [251, 89] width 10 height 10
radio input "true"
click at [697, 221] on button "Zobrazit DIS-13" at bounding box center [680, 225] width 105 height 30
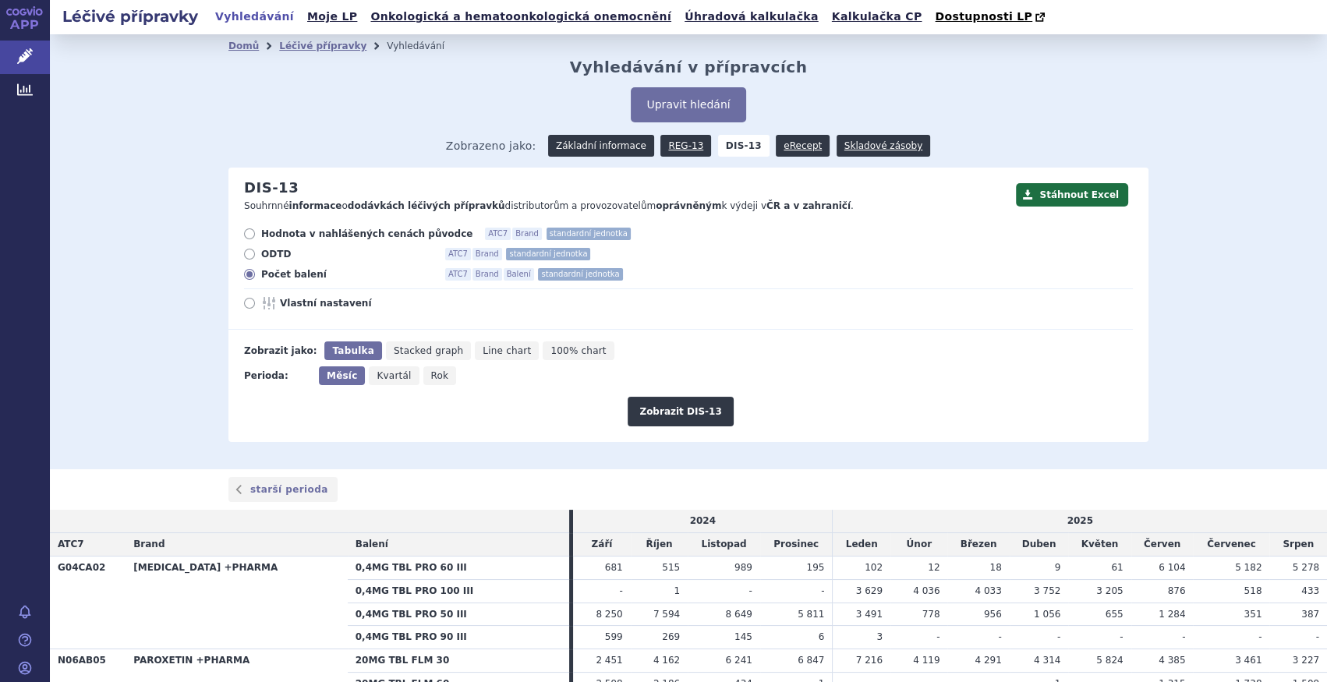
click at [596, 140] on link "Základní informace" at bounding box center [601, 146] width 106 height 22
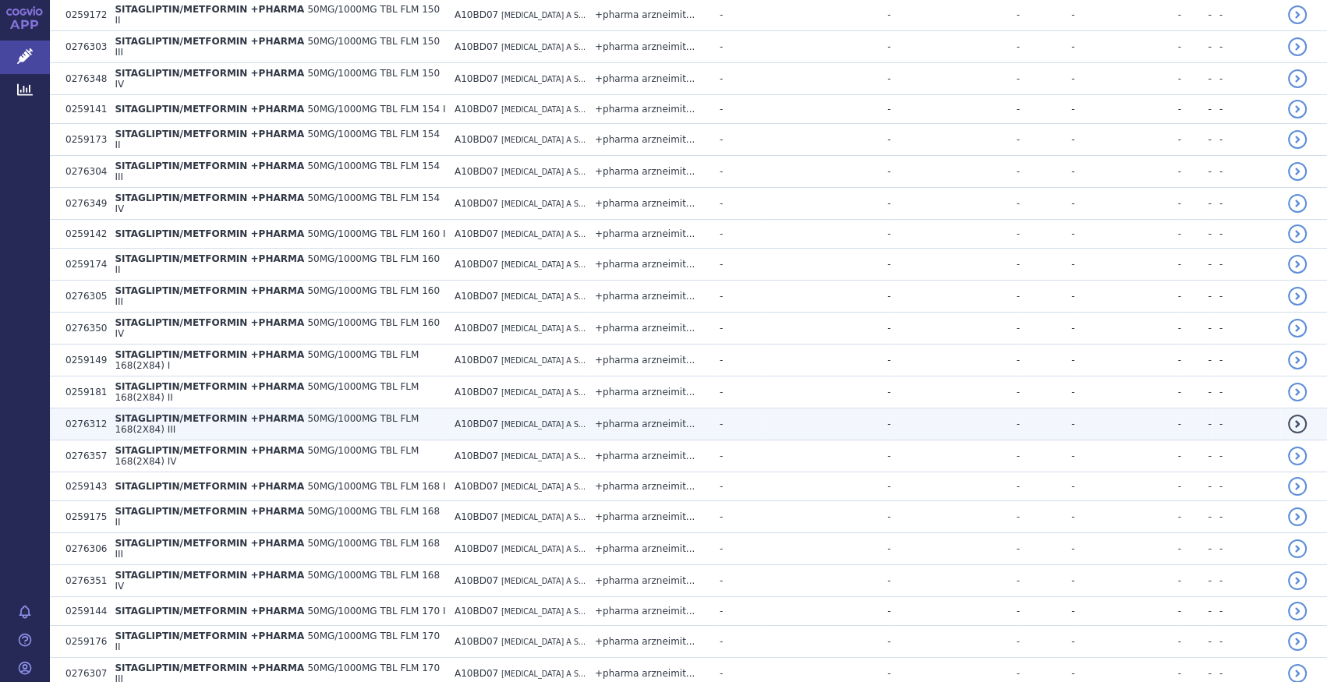
scroll to position [2764, 0]
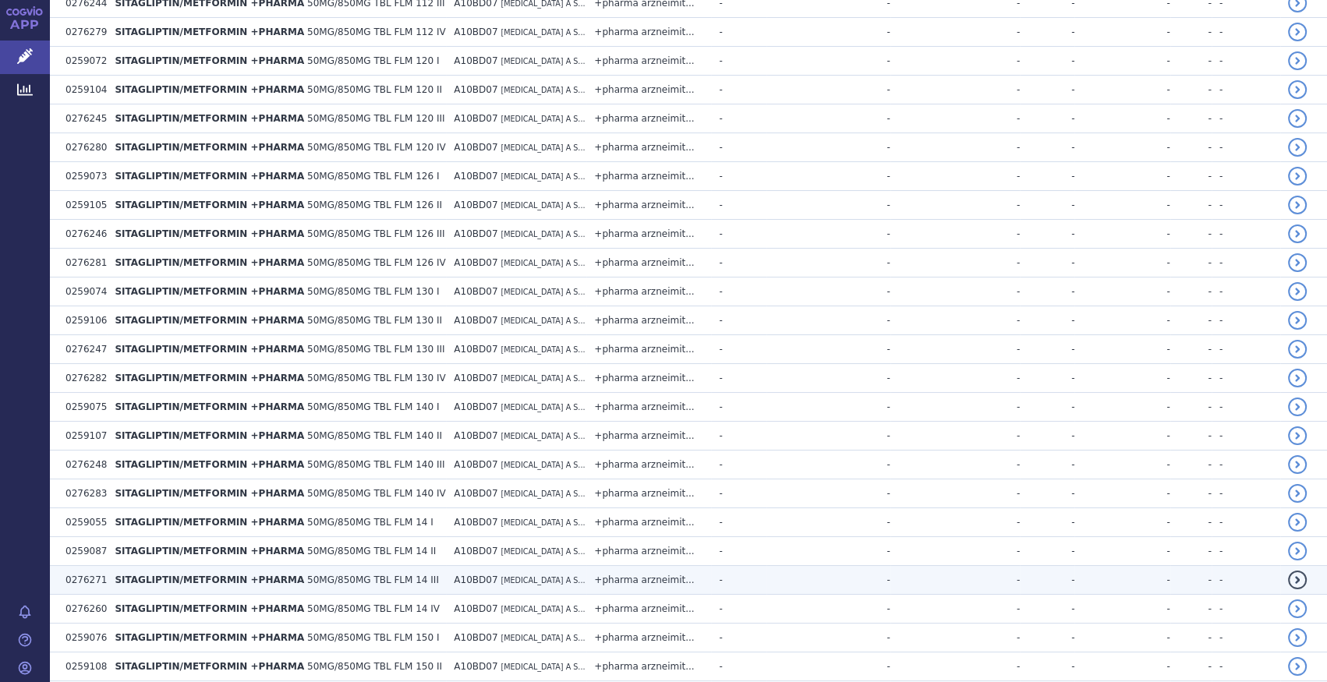
scroll to position [5648, 0]
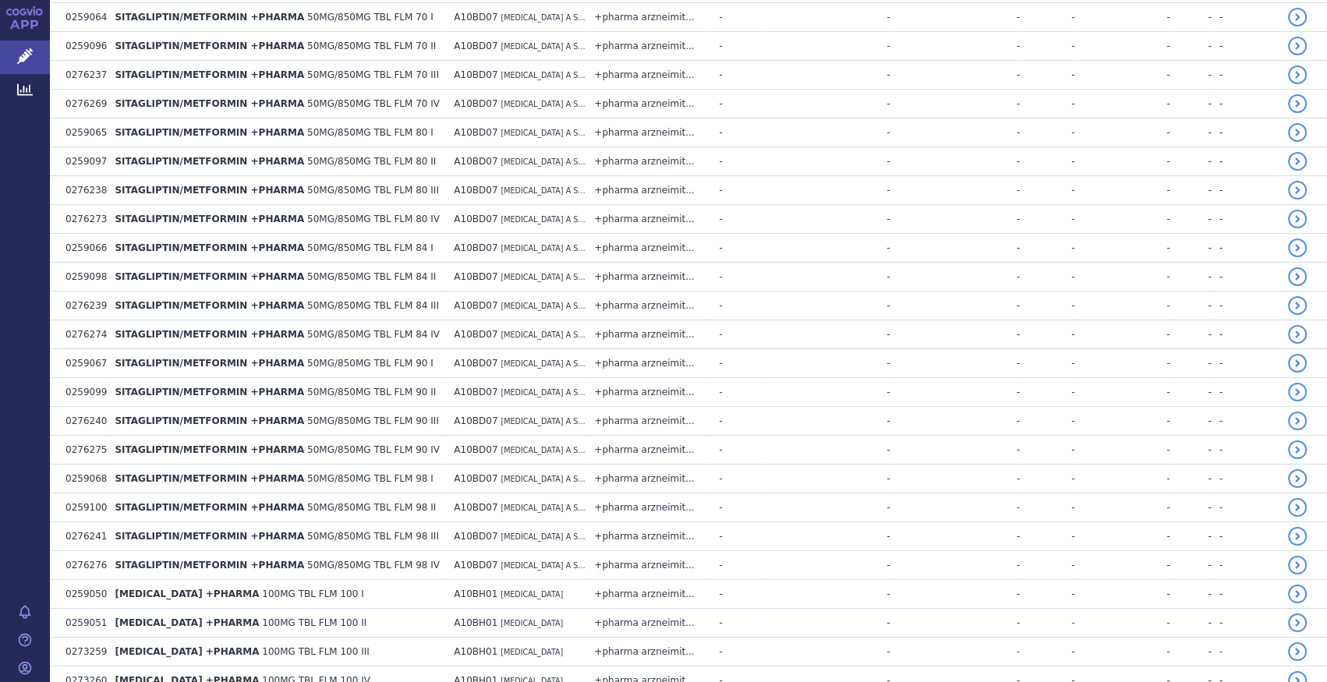
scroll to position [8523, 0]
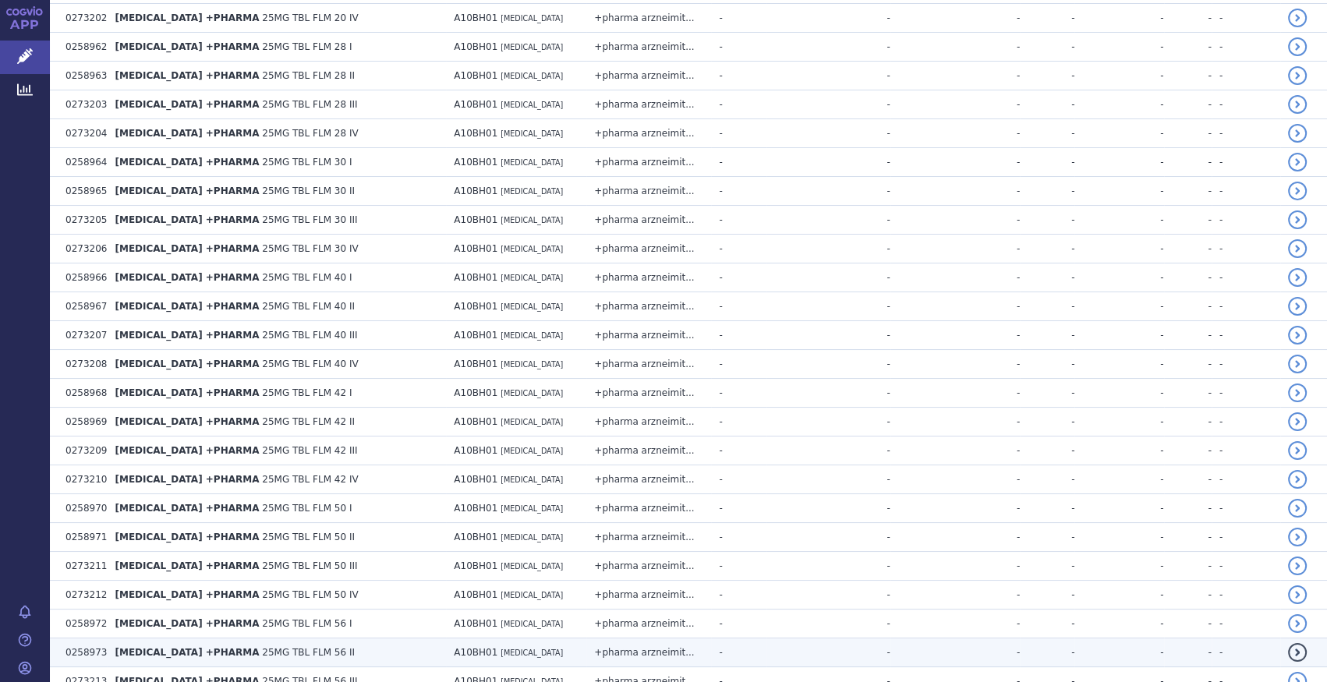
scroll to position [11358, 0]
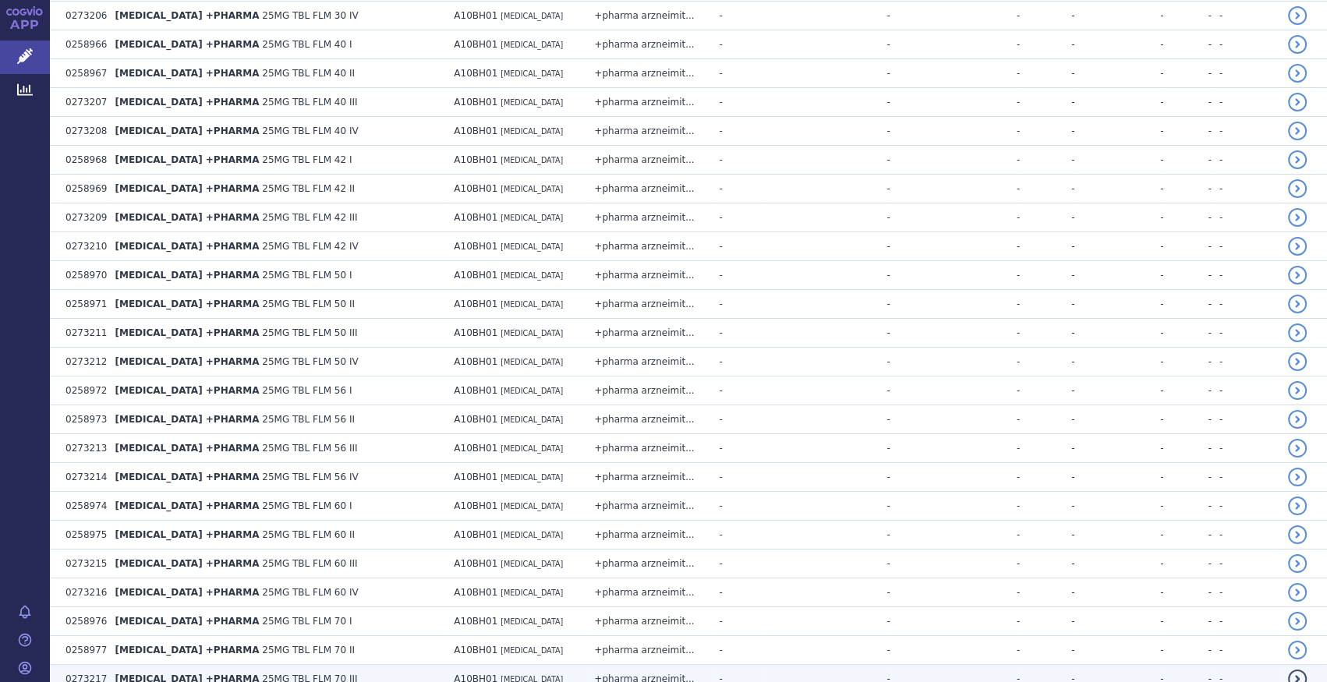
click at [514, 675] on span "[MEDICAL_DATA]" at bounding box center [532, 679] width 62 height 9
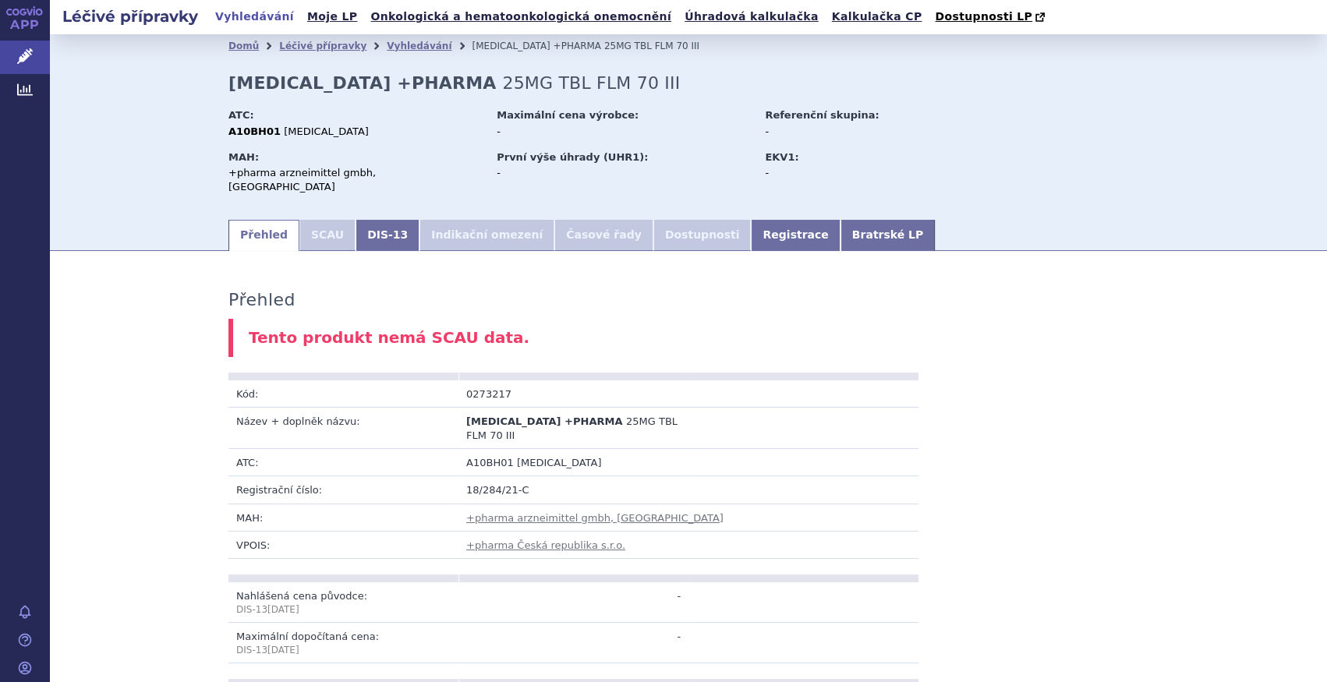
click at [483, 449] on td "A10BH01 SITAGLIPTIN" at bounding box center [688, 462] width 460 height 27
click at [751, 226] on link "Registrace" at bounding box center [795, 235] width 89 height 31
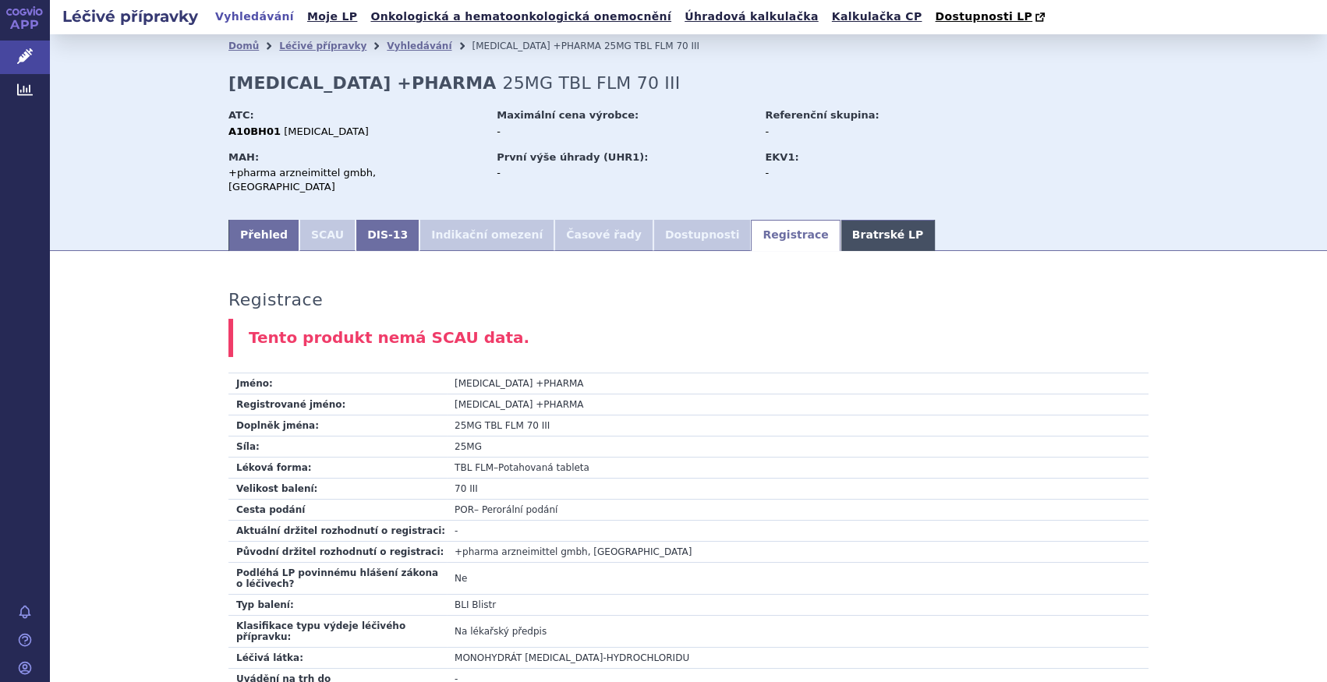
click at [840, 220] on link "Bratrské LP" at bounding box center [887, 235] width 94 height 31
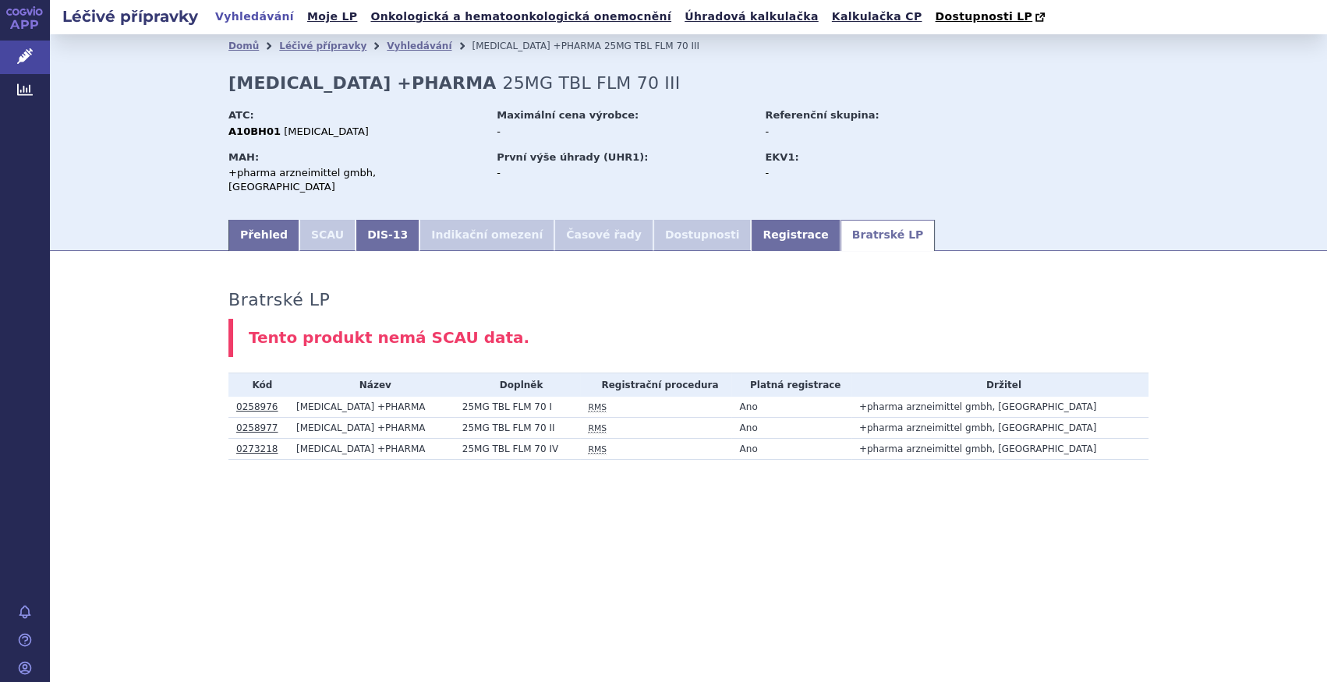
click at [254, 402] on link "0258976" at bounding box center [256, 407] width 41 height 11
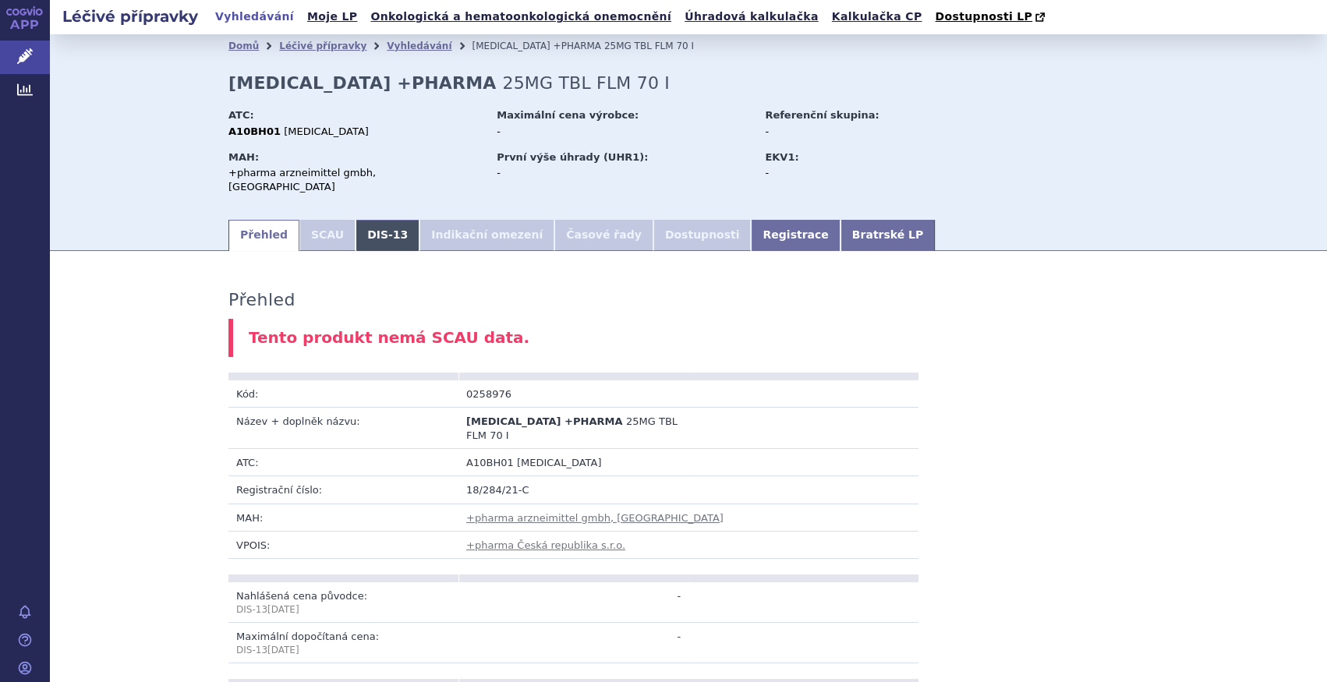
click at [377, 226] on link "DIS-13" at bounding box center [388, 235] width 64 height 31
